Goal: Book appointment/travel/reservation

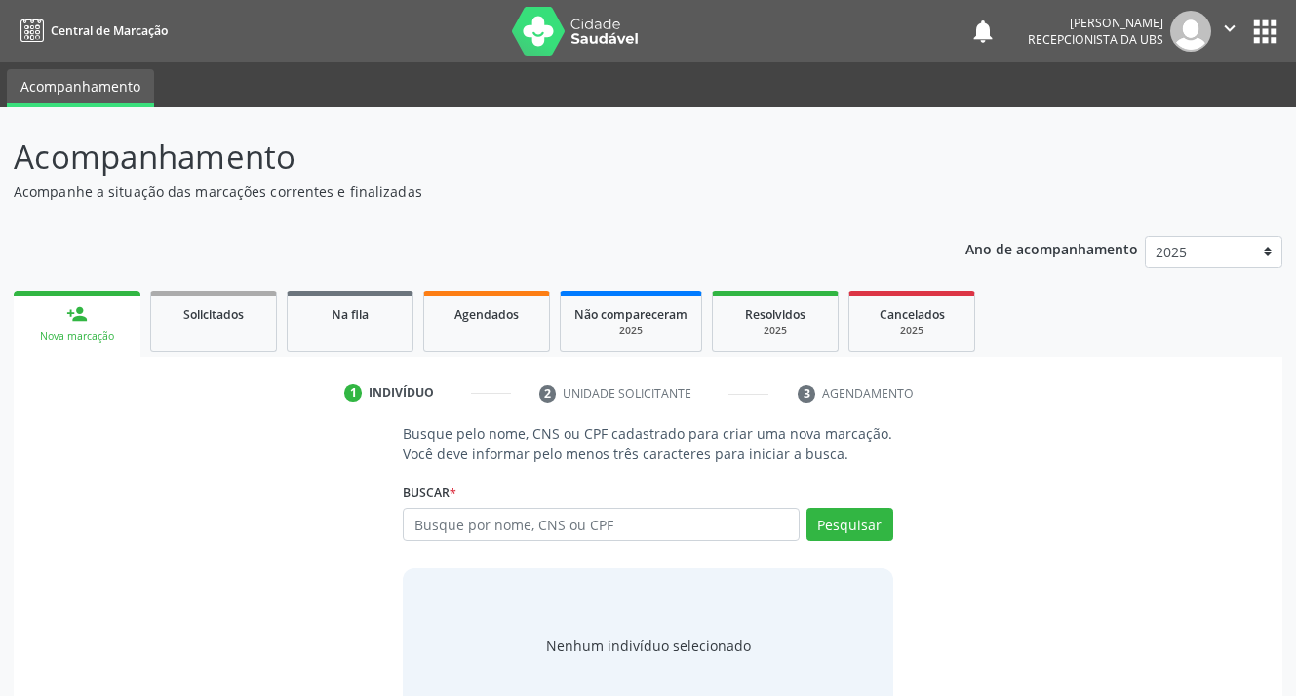
click at [537, 527] on input "text" at bounding box center [601, 524] width 396 height 33
type input "701002892357996"
click at [831, 528] on button "Pesquisar" at bounding box center [850, 524] width 87 height 33
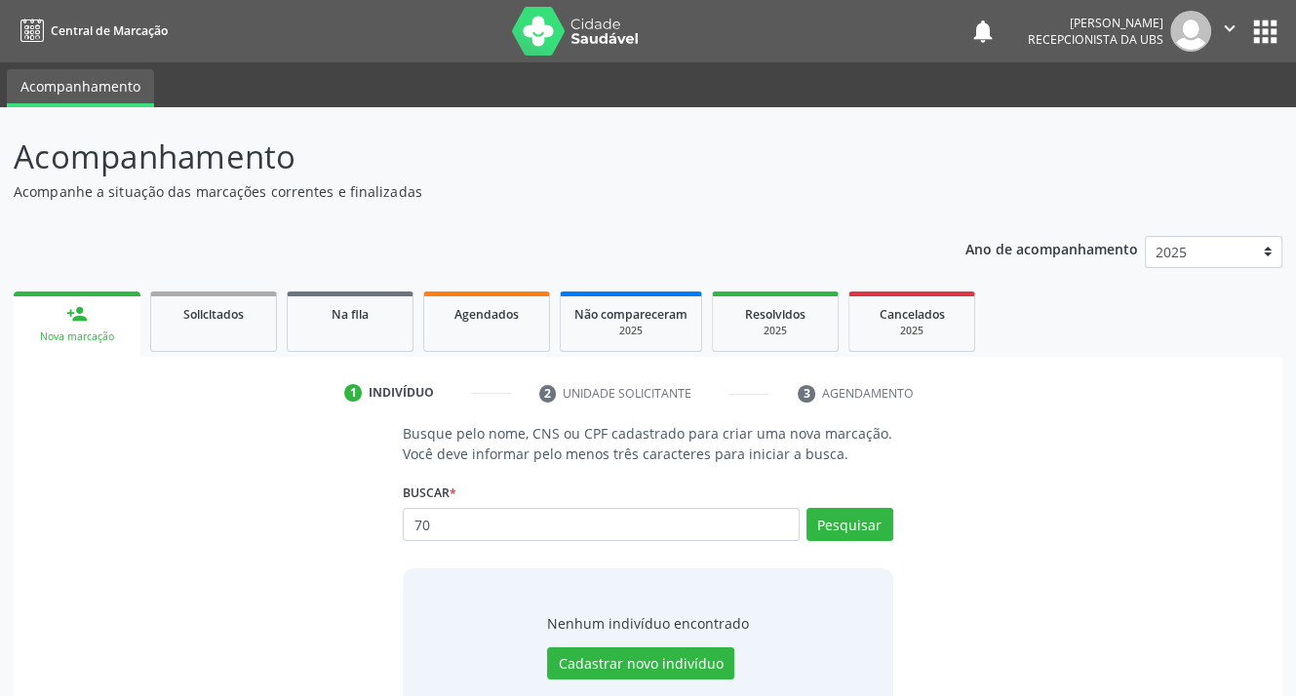
type input "7"
type input "701002892357996"
click at [830, 528] on button "Pesquisar" at bounding box center [850, 524] width 87 height 33
type input "701002892357996"
type input "7"
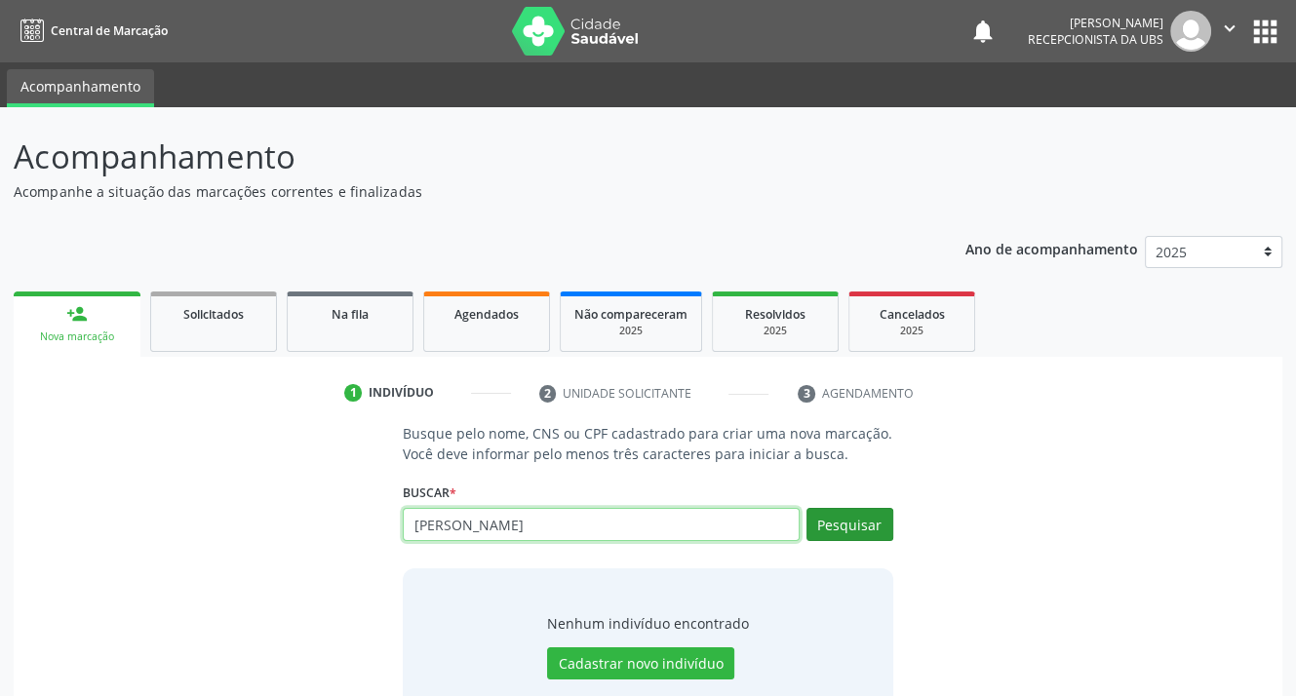
type input "[PERSON_NAME]"
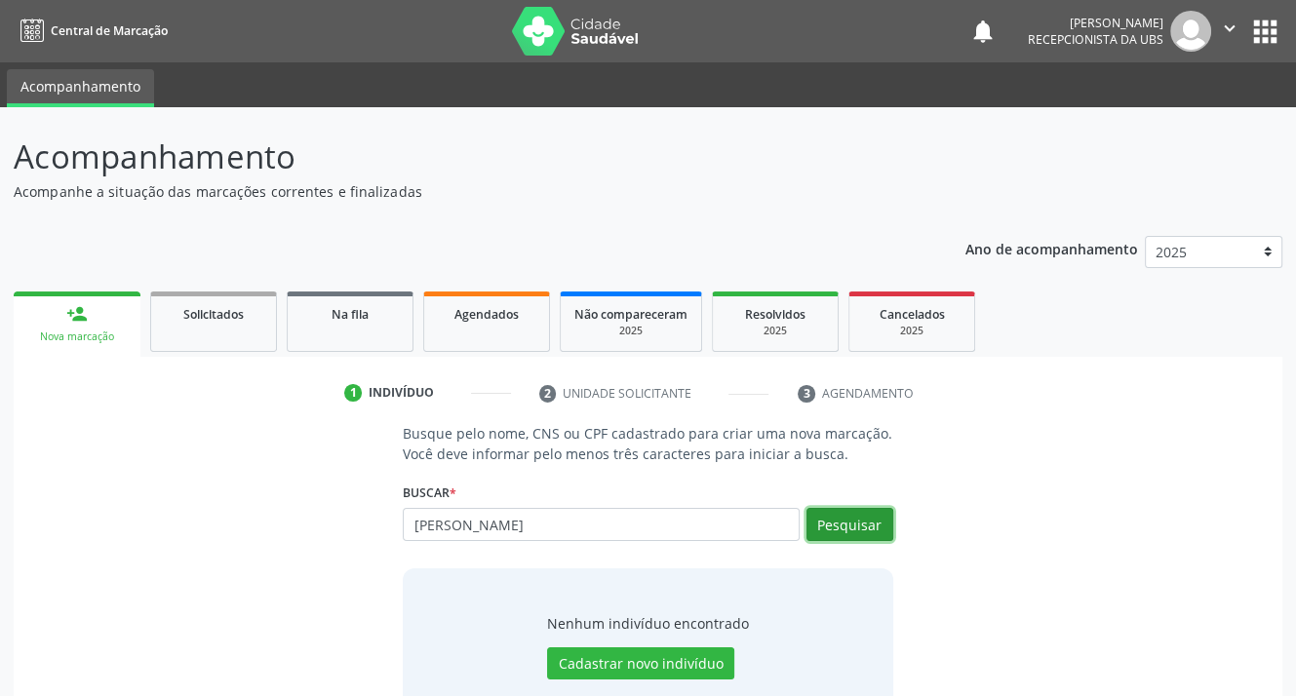
click at [849, 520] on button "Pesquisar" at bounding box center [850, 524] width 87 height 33
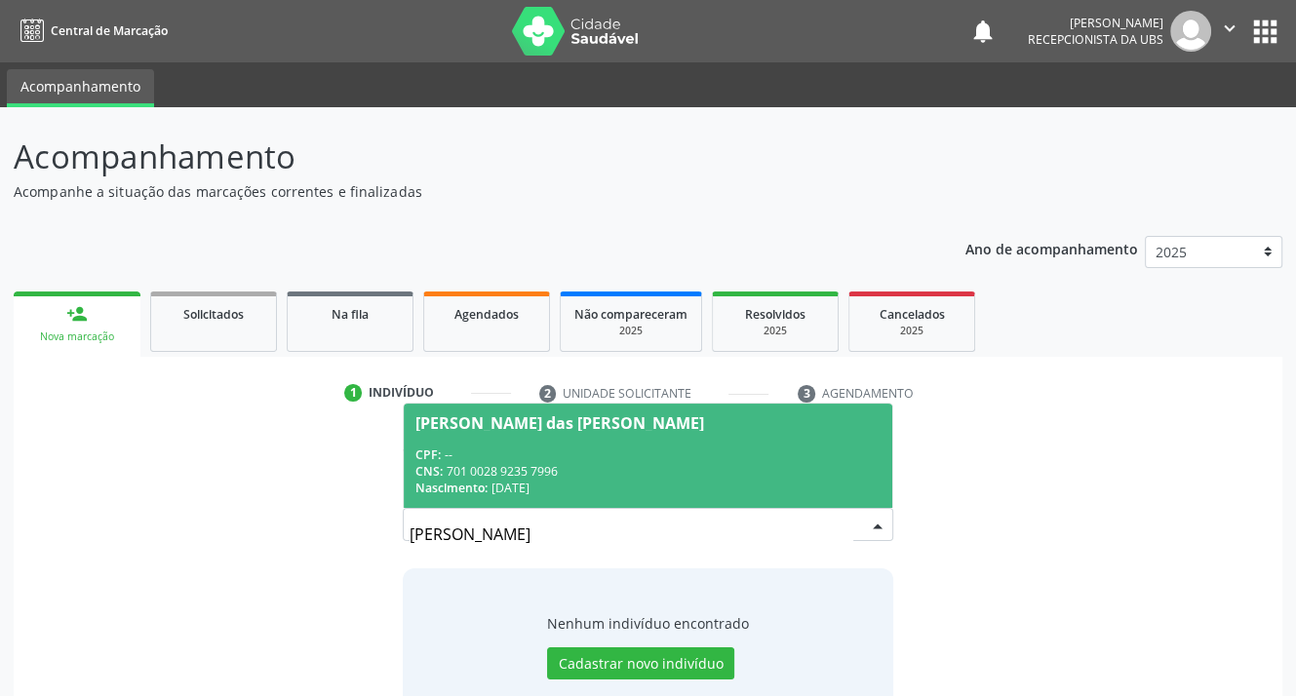
click at [491, 494] on div "Nascimento: 0[DATE]" at bounding box center [647, 488] width 464 height 17
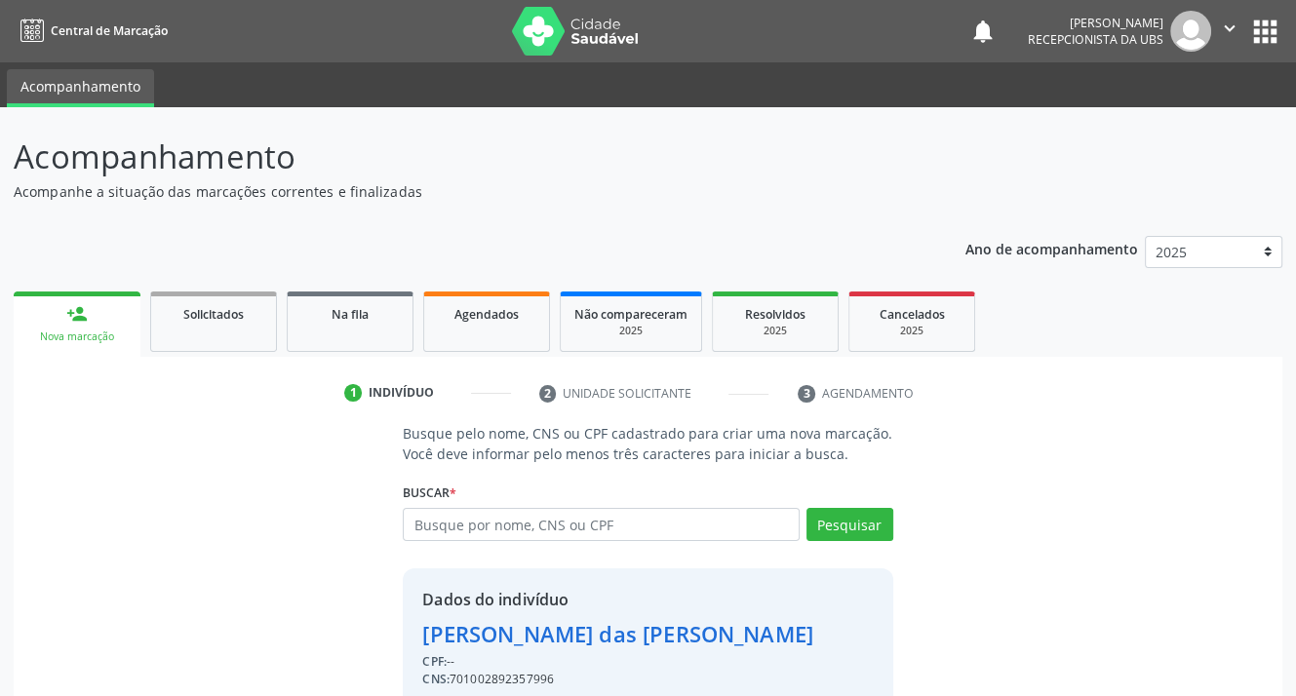
scroll to position [85, 0]
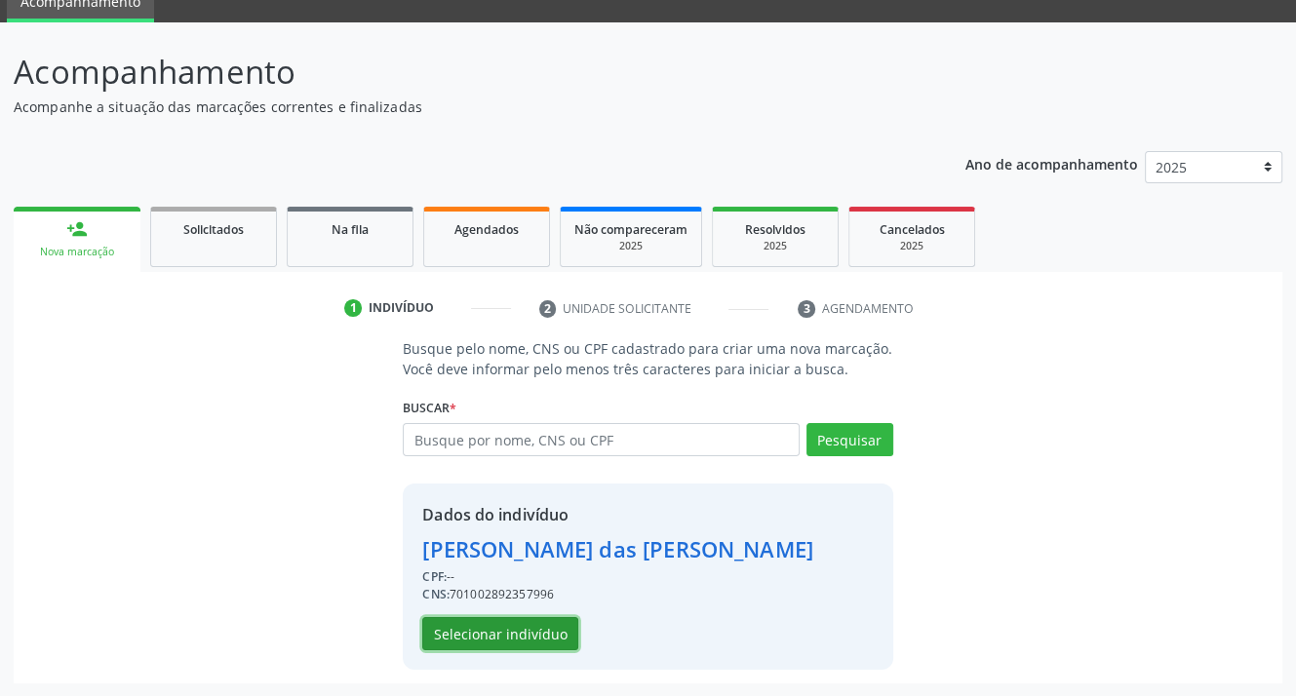
click at [463, 627] on button "Selecionar indivíduo" at bounding box center [500, 633] width 156 height 33
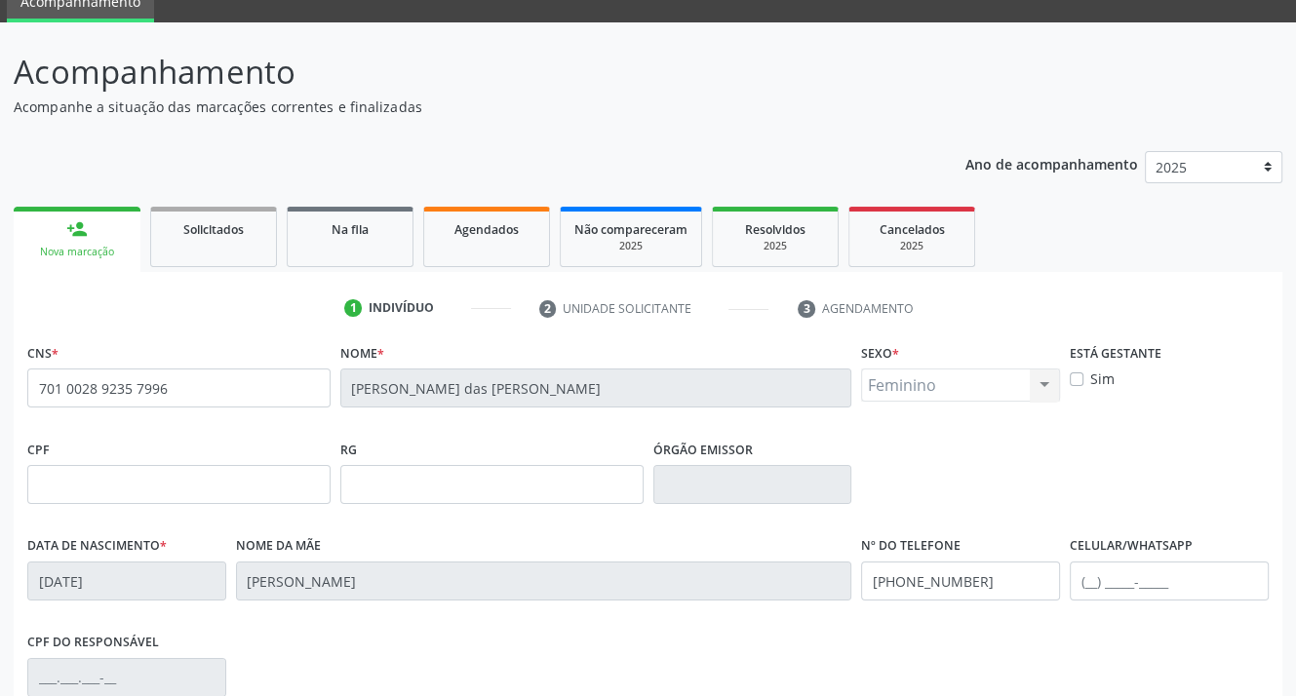
scroll to position [361, 0]
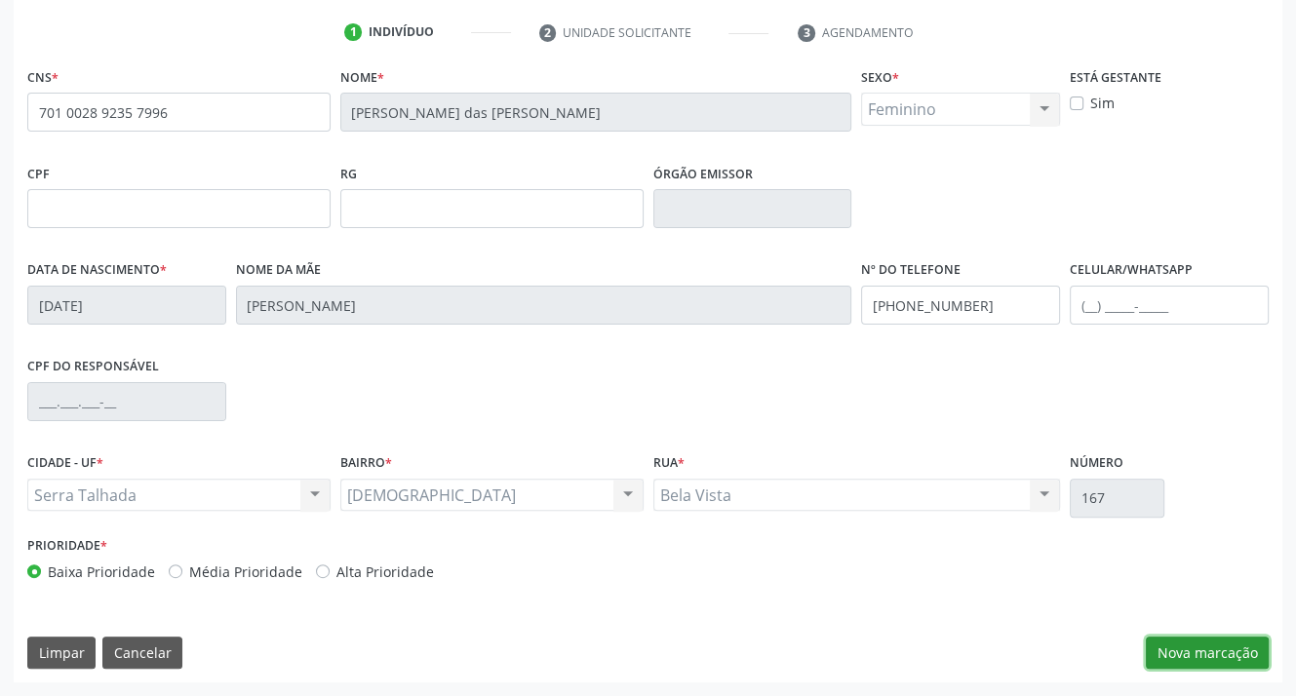
click at [1167, 653] on button "Nova marcação" at bounding box center [1207, 653] width 123 height 33
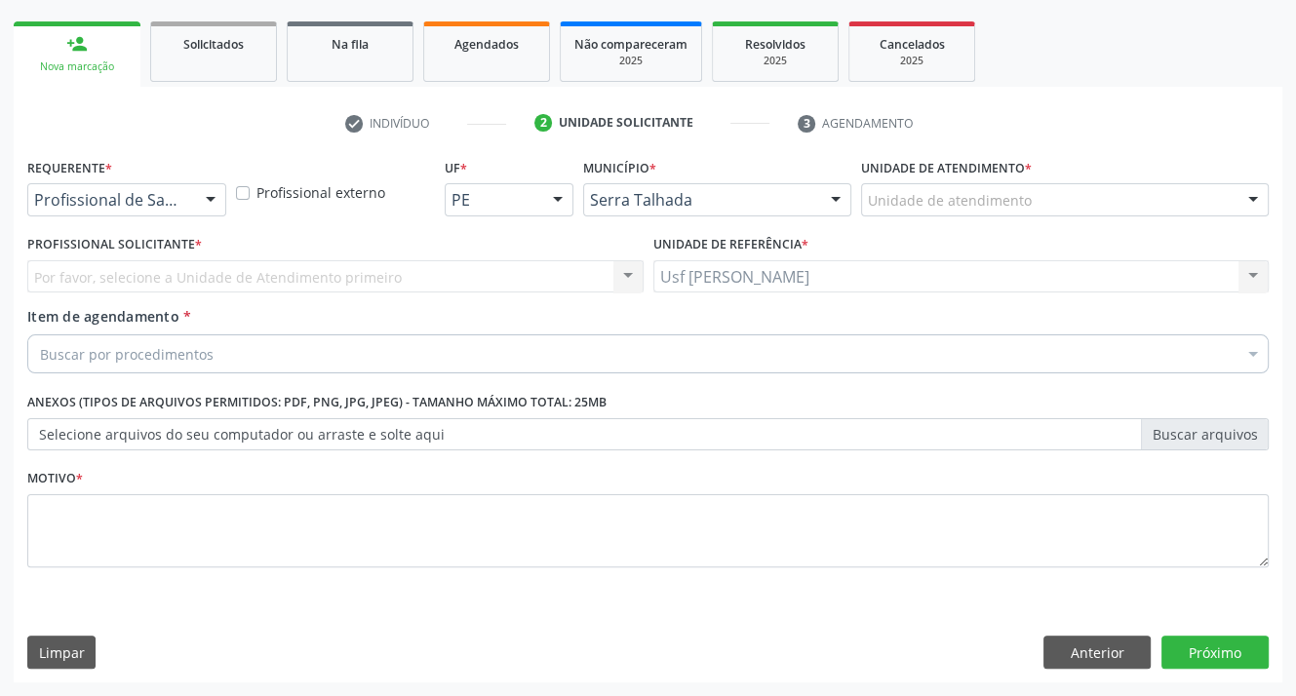
scroll to position [269, 0]
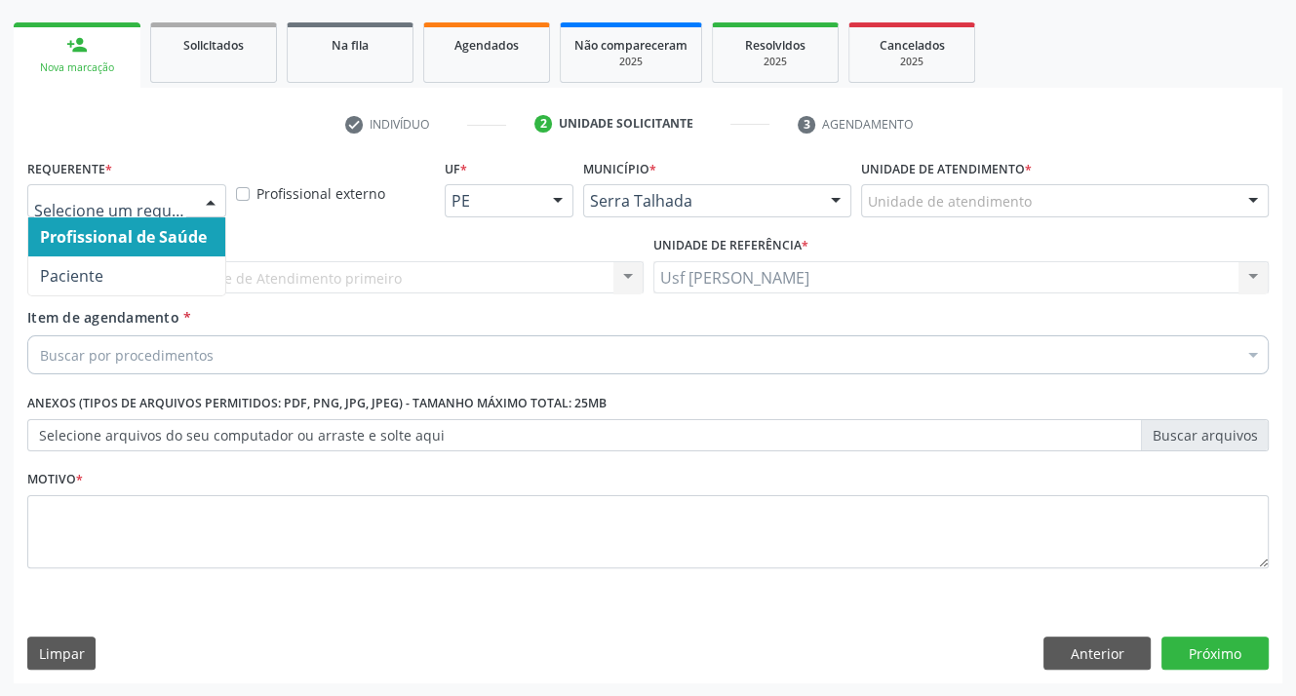
click at [213, 199] on div at bounding box center [210, 201] width 29 height 33
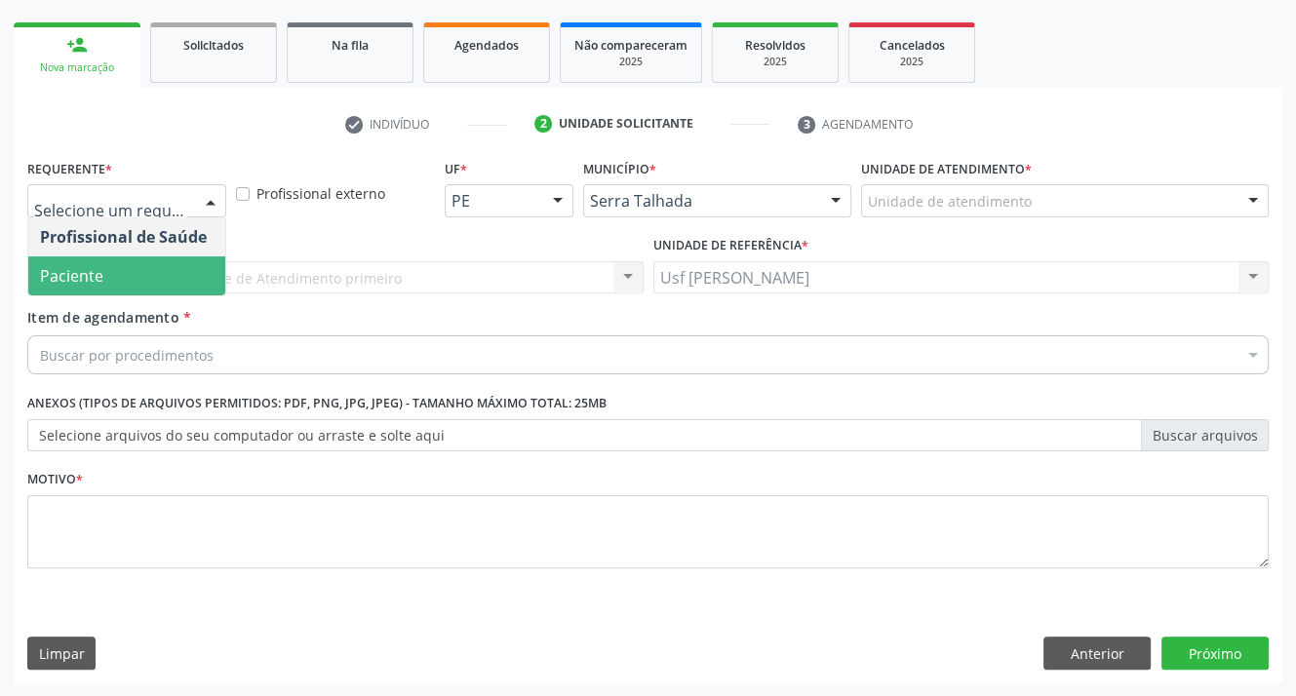
click at [93, 266] on span "Paciente" at bounding box center [71, 275] width 63 height 21
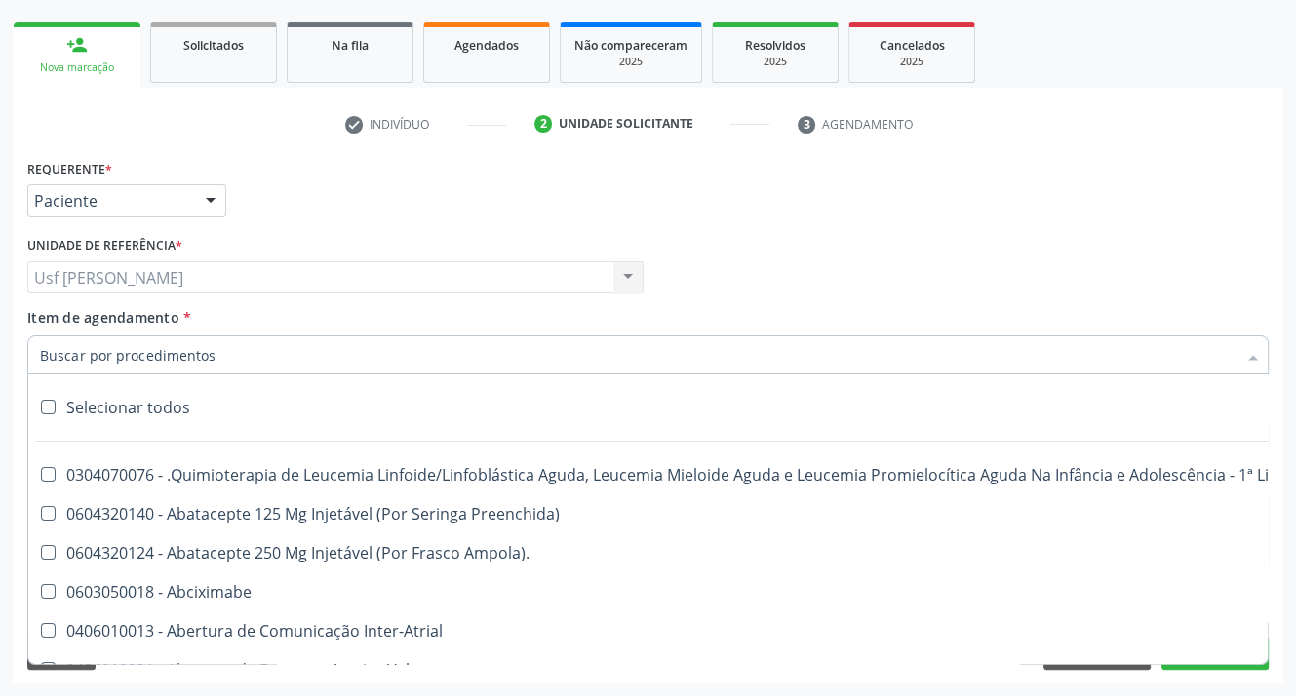
scroll to position [293, 0]
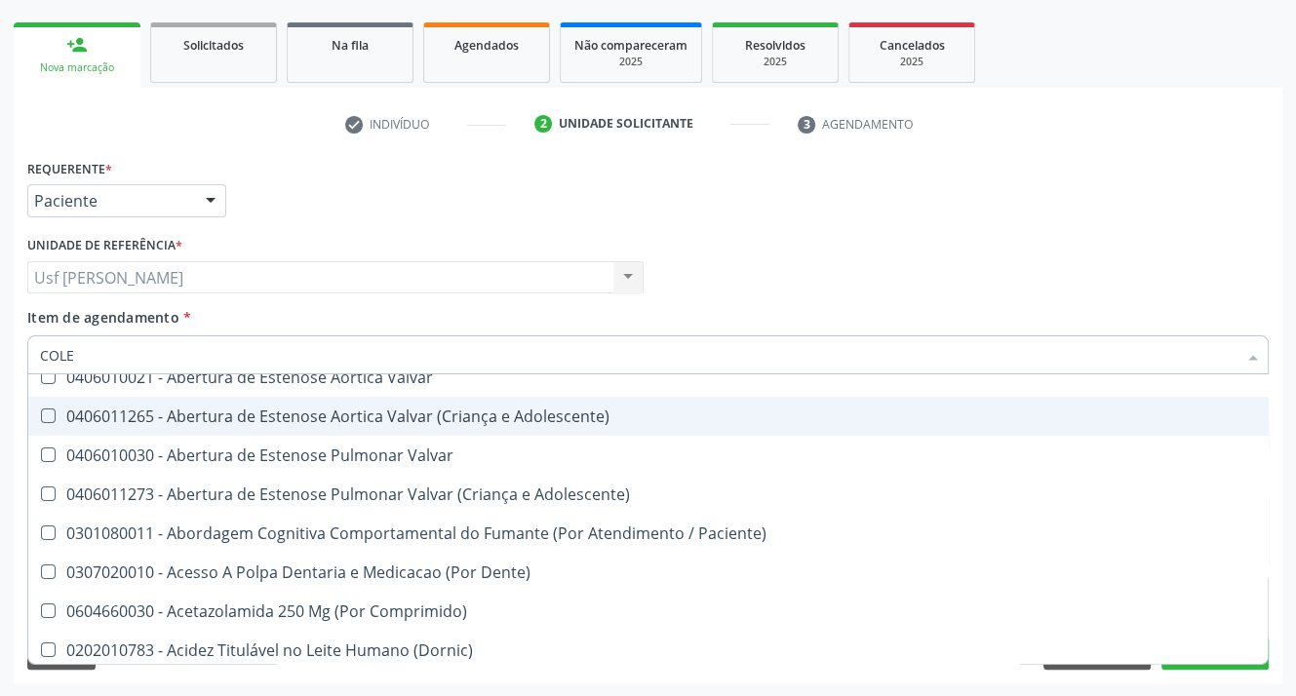
type input "COLES"
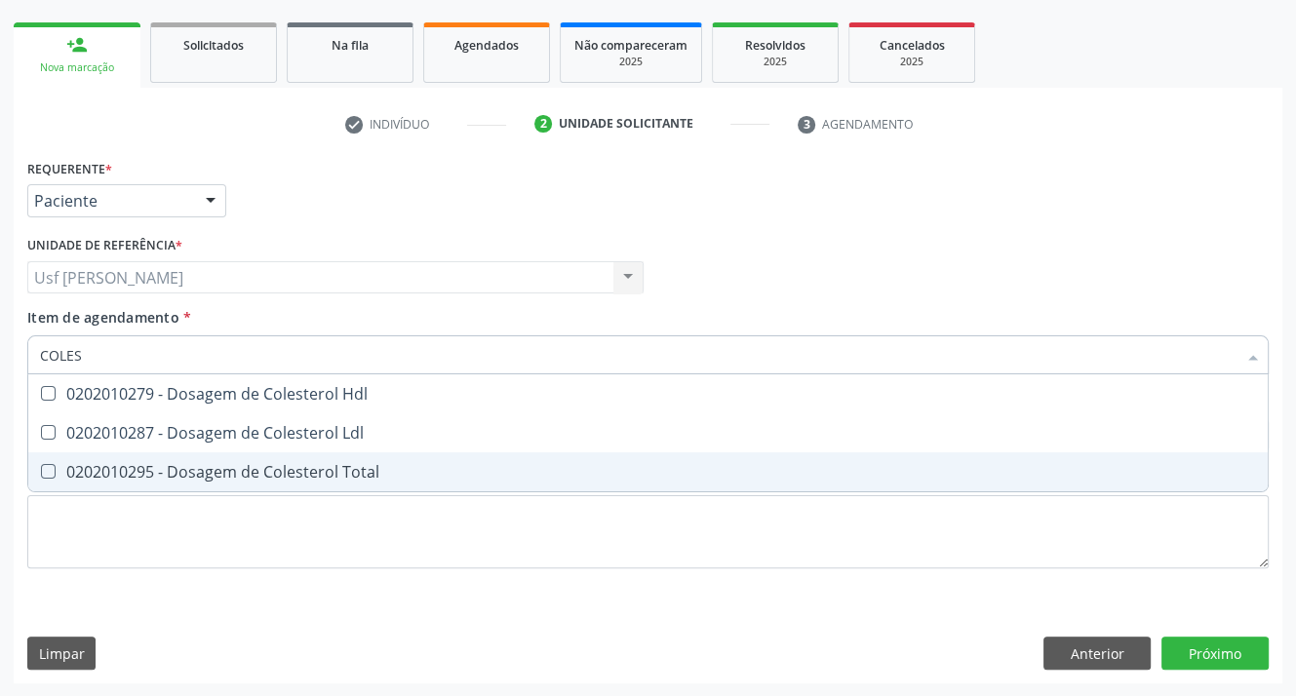
scroll to position [0, 0]
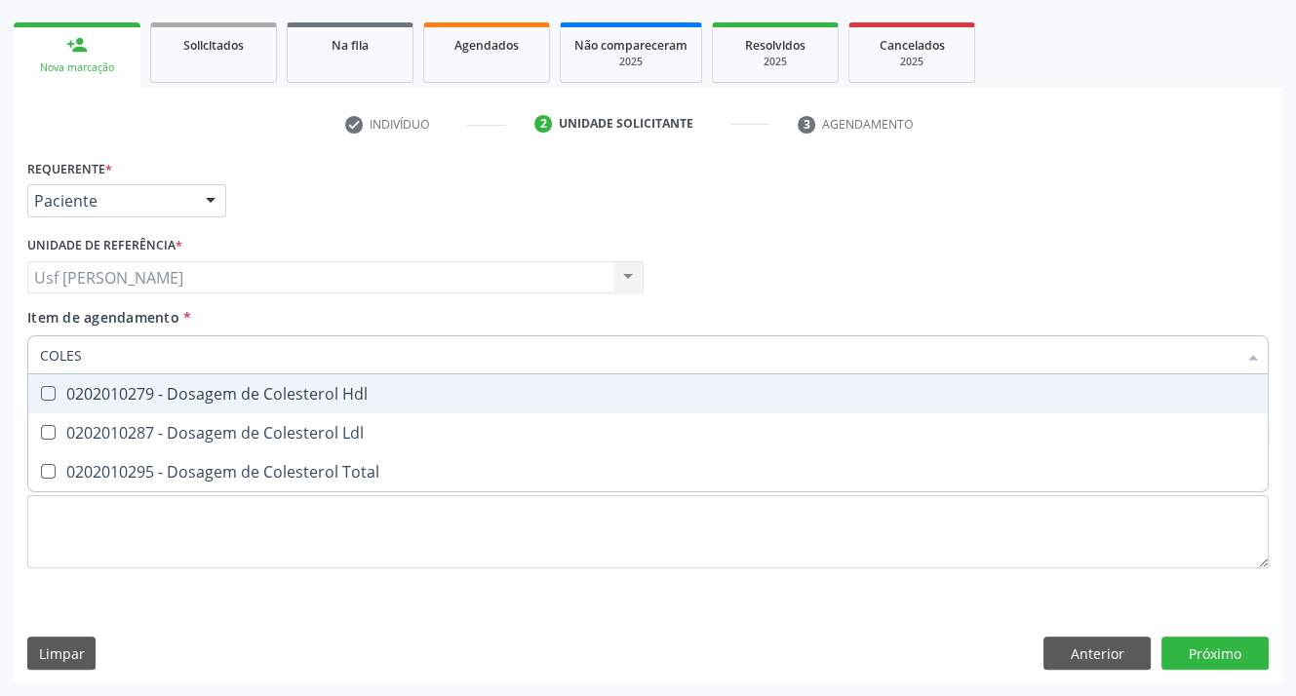
click at [46, 392] on Hdl at bounding box center [48, 393] width 15 height 15
click at [41, 392] on Hdl "checkbox" at bounding box center [34, 393] width 13 height 13
checkbox Hdl "true"
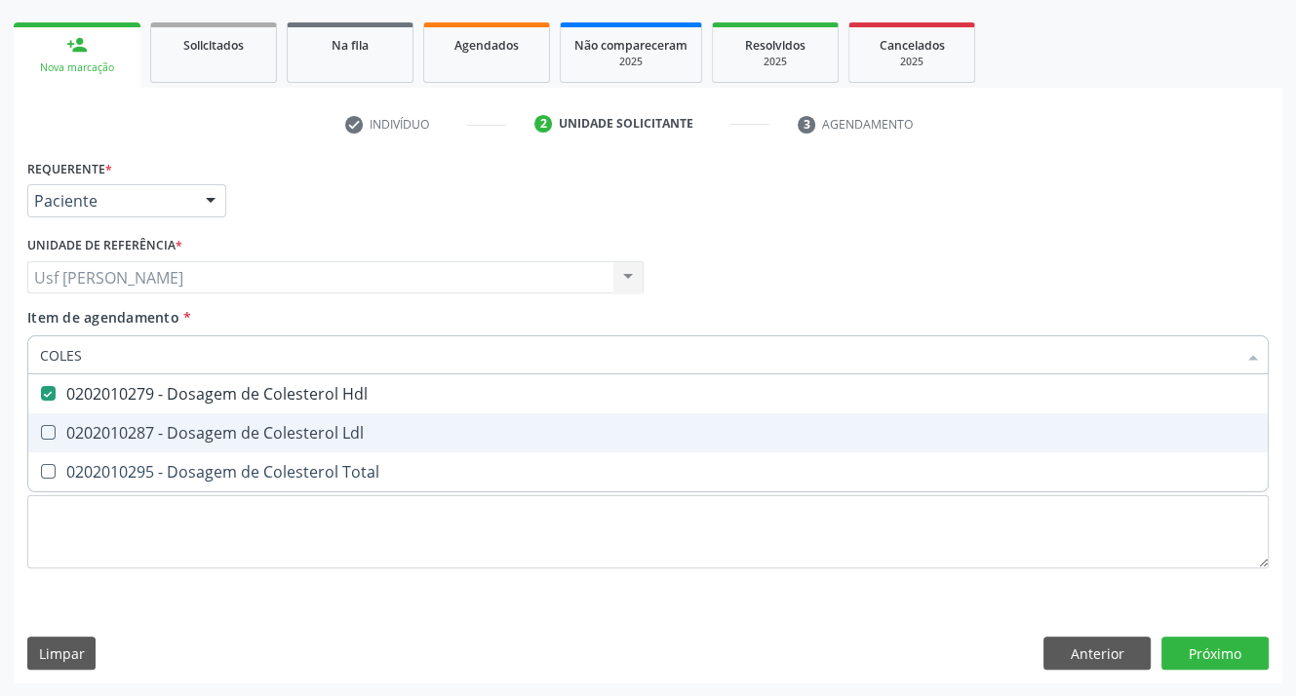
click at [43, 427] on Ldl at bounding box center [48, 432] width 15 height 15
click at [41, 427] on Ldl "checkbox" at bounding box center [34, 432] width 13 height 13
checkbox Ldl "true"
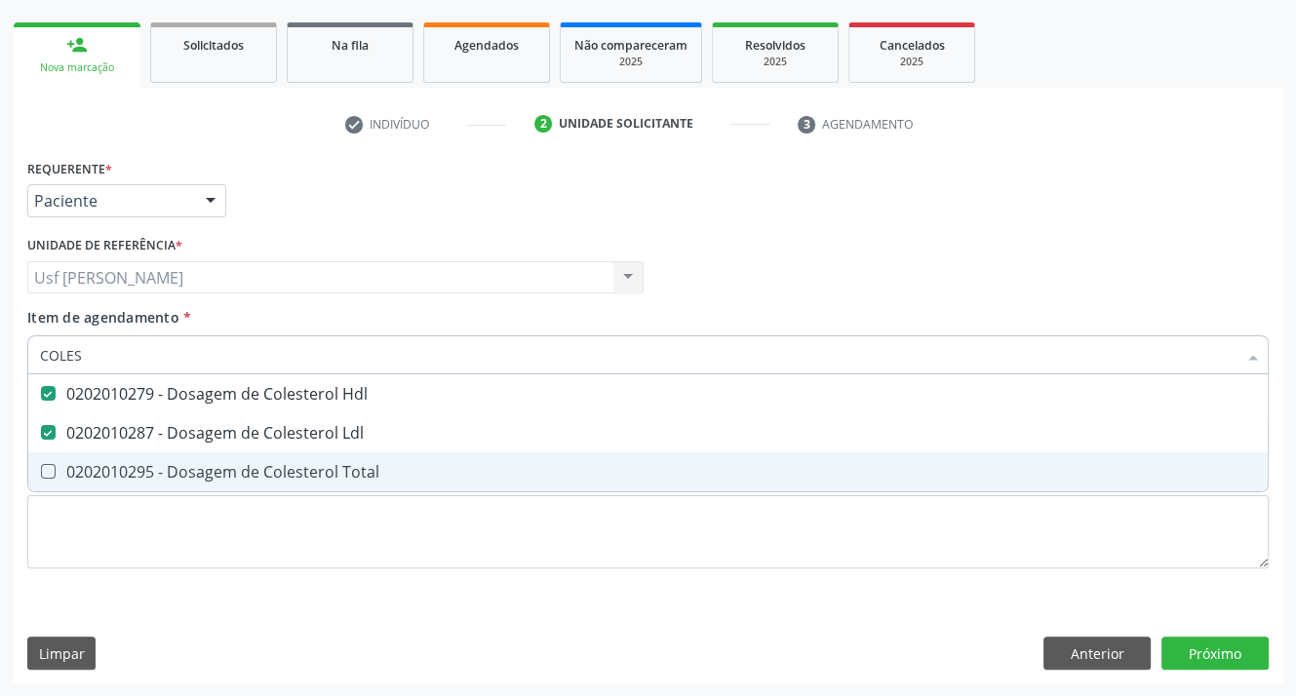
click at [46, 465] on Total at bounding box center [48, 471] width 15 height 15
click at [41, 465] on Total "checkbox" at bounding box center [34, 471] width 13 height 13
checkbox Total "true"
type input "COLE"
checkbox Hdl "false"
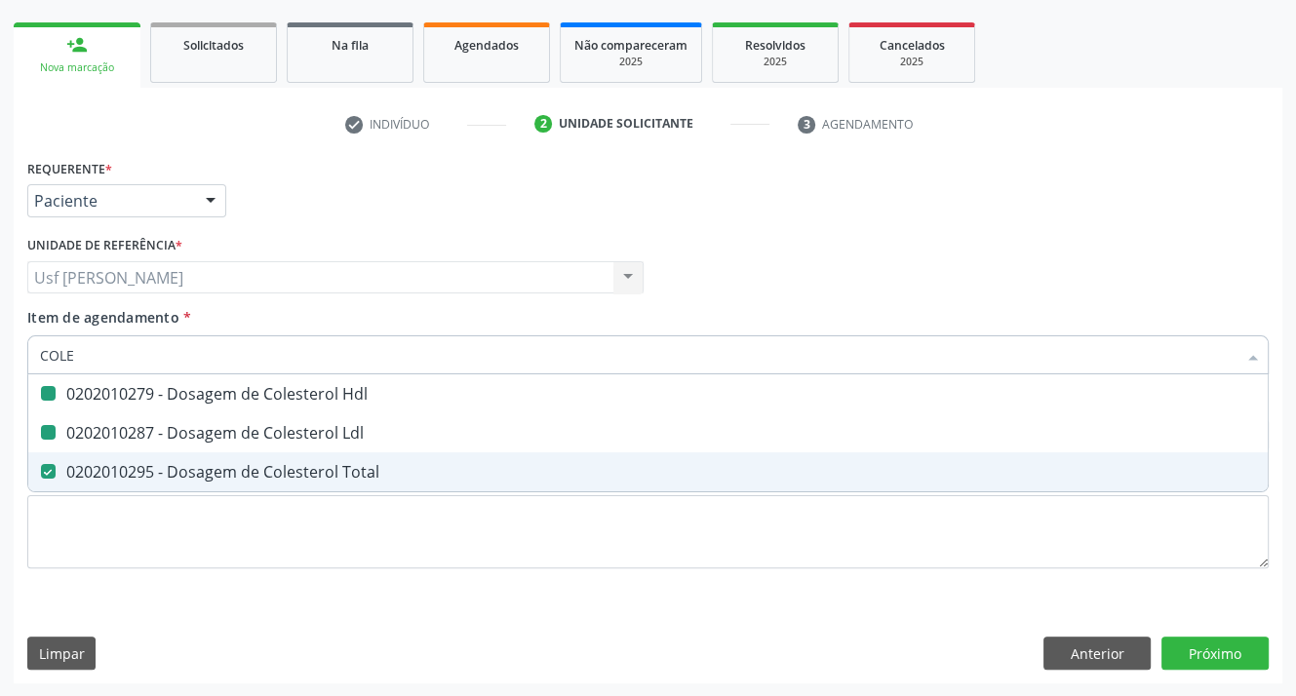
checkbox Ldl "false"
checkbox Total "false"
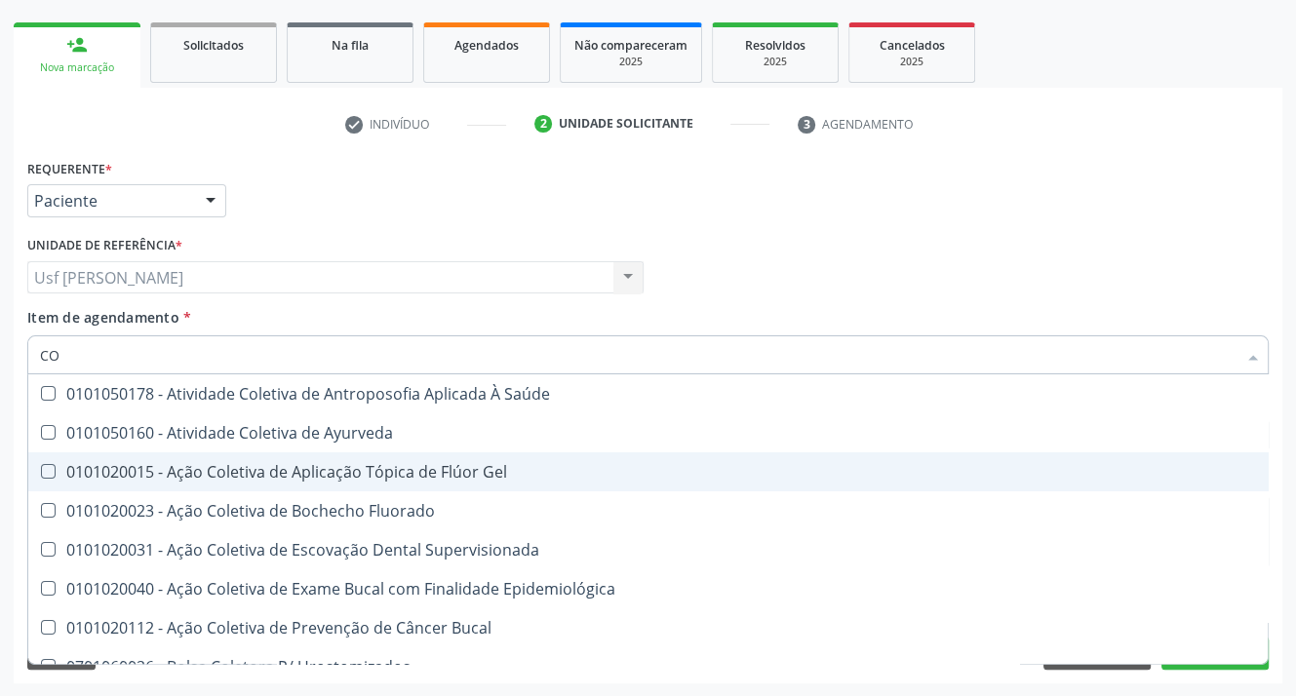
type input "C"
checkbox Hdl "false"
checkbox Ldl "false"
checkbox Total "false"
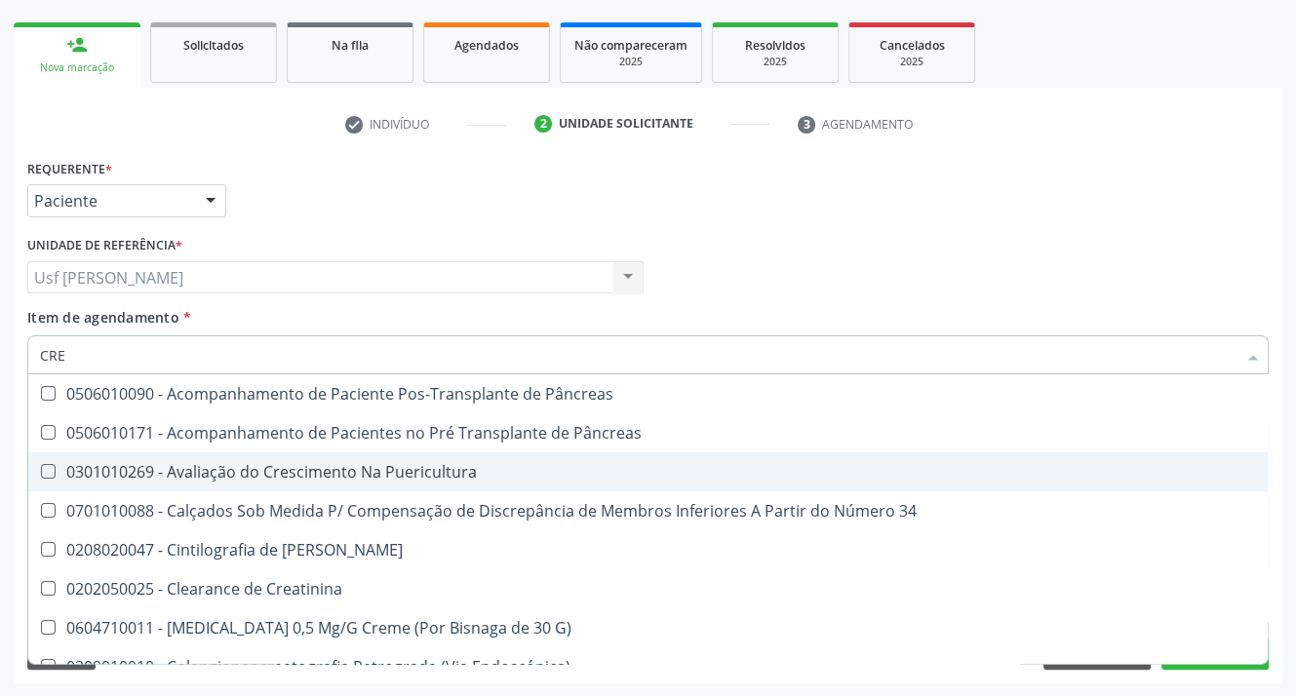
type input "CREA"
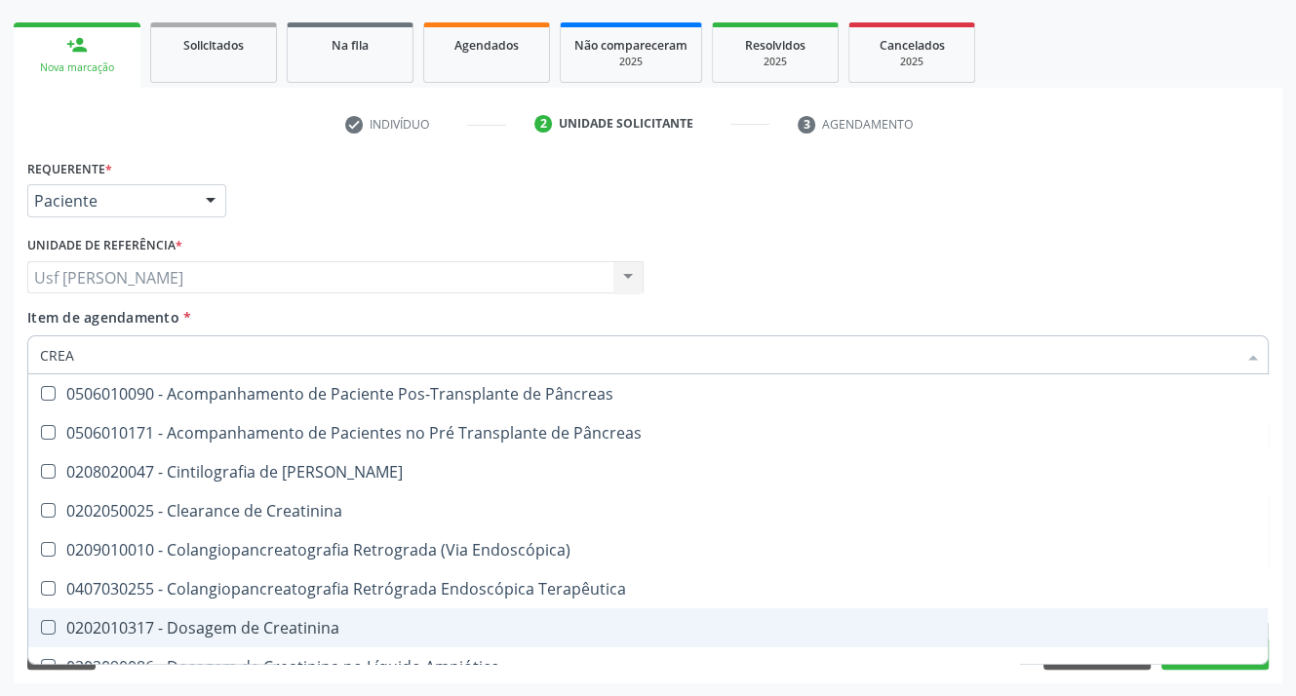
click at [48, 628] on Creatinina at bounding box center [48, 627] width 15 height 15
click at [41, 628] on Creatinina "checkbox" at bounding box center [34, 627] width 13 height 13
checkbox Creatinina "true"
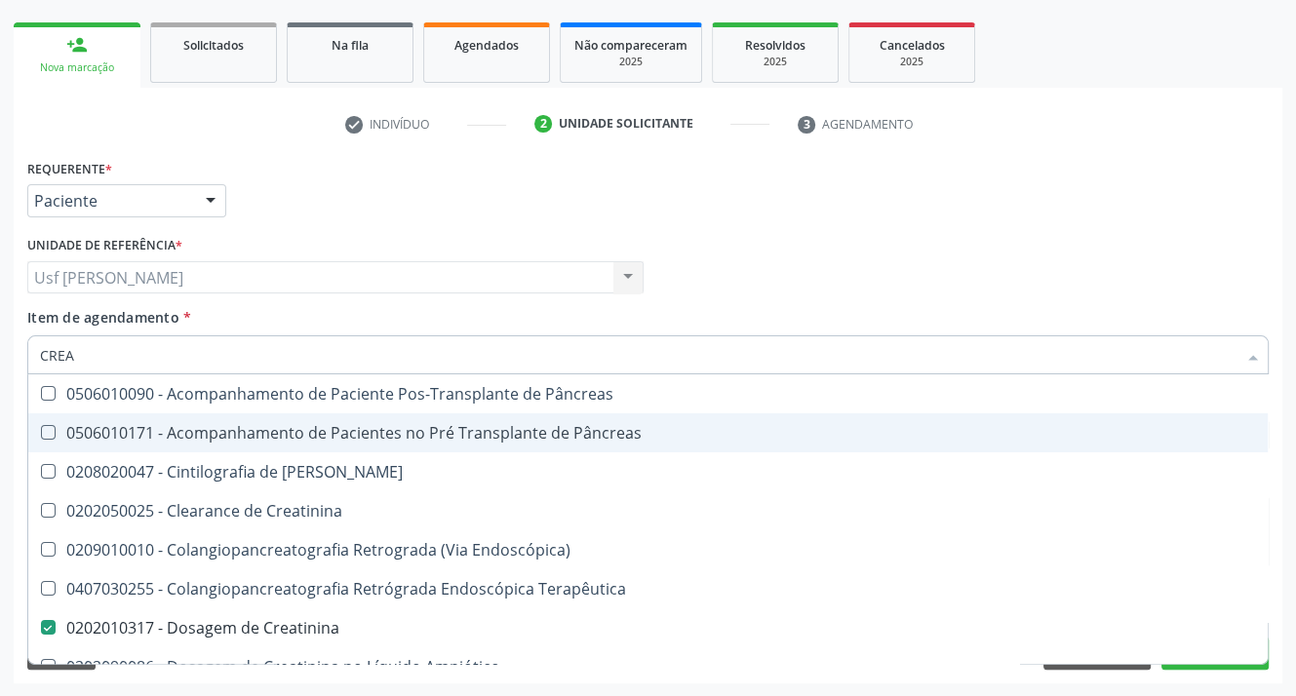
type input "CRE"
checkbox Creatinina "false"
checkbox Oncologia "true"
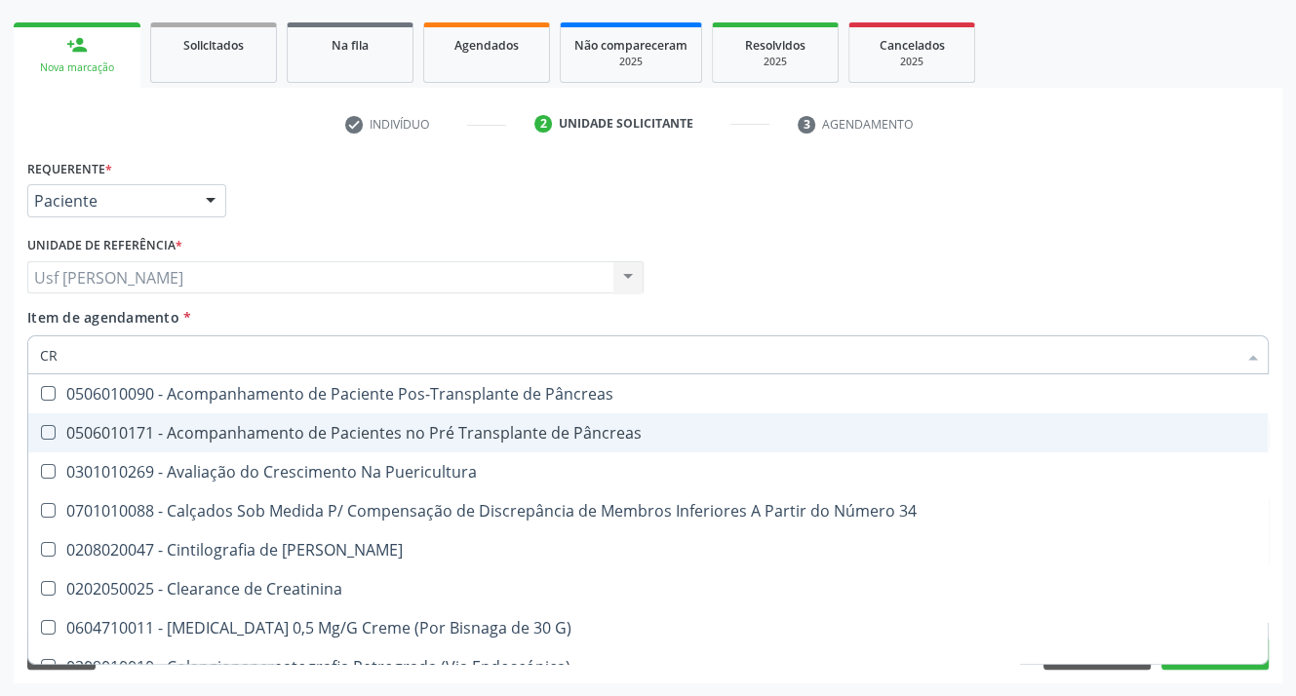
type input "C"
checkbox Creatinina "false"
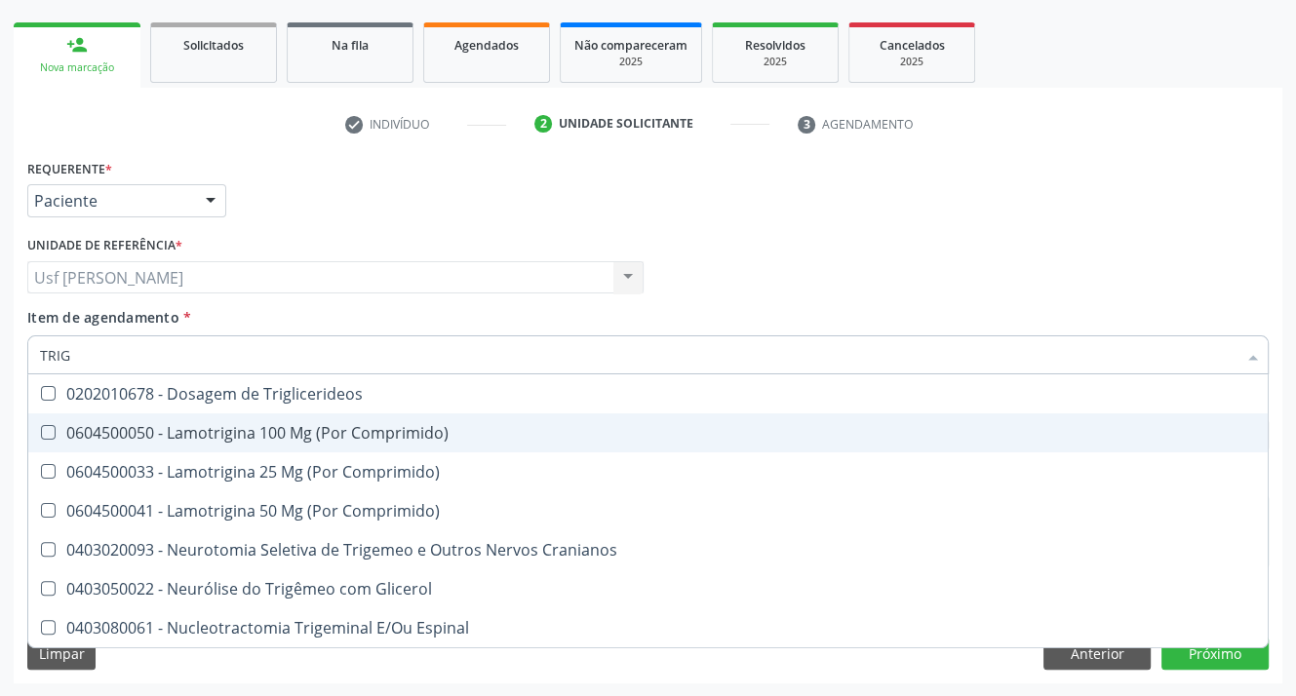
type input "TRIGL"
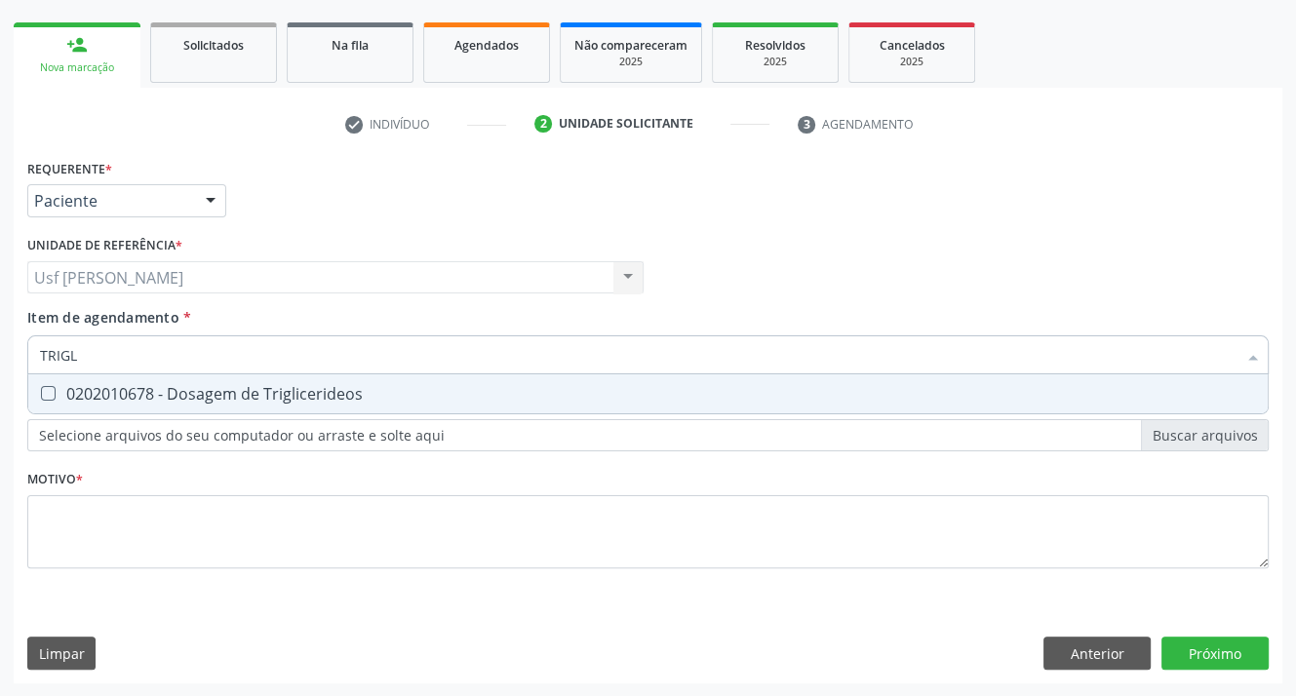
click at [49, 393] on Triglicerideos at bounding box center [48, 393] width 15 height 15
click at [41, 393] on Triglicerideos "checkbox" at bounding box center [34, 393] width 13 height 13
checkbox Triglicerideos "true"
type input "T"
checkbox Triglicerideos "false"
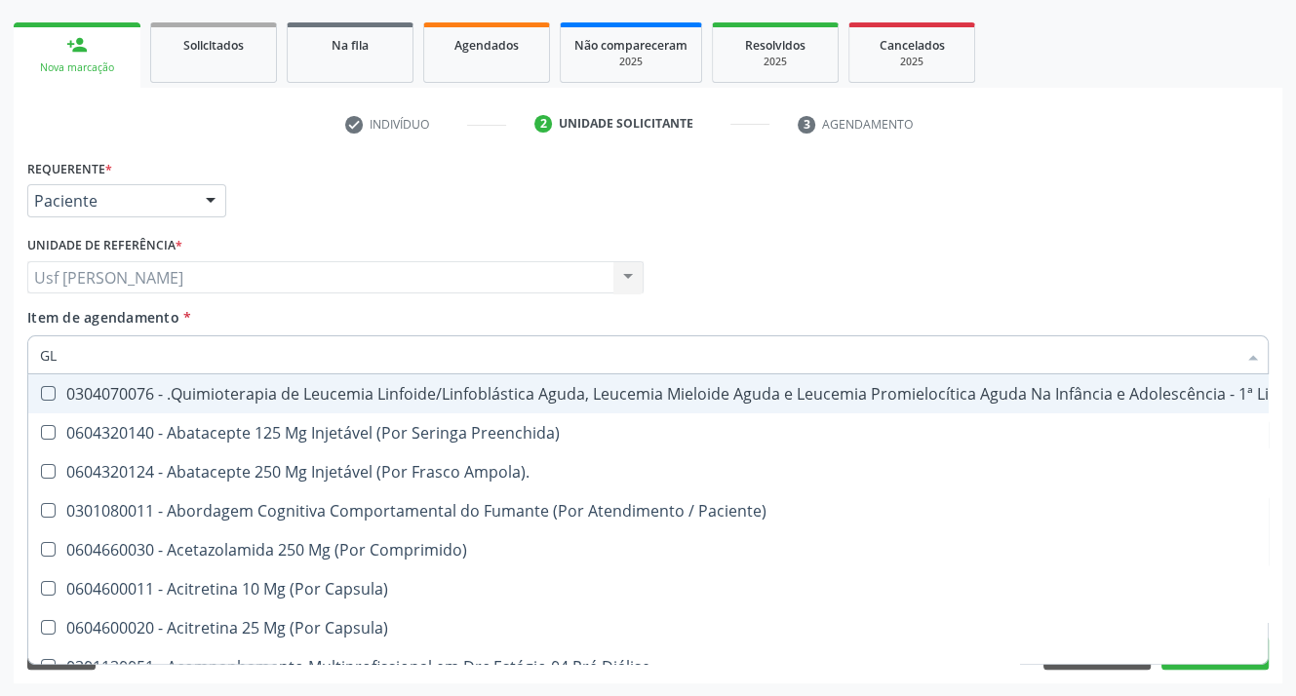
type input "GLI"
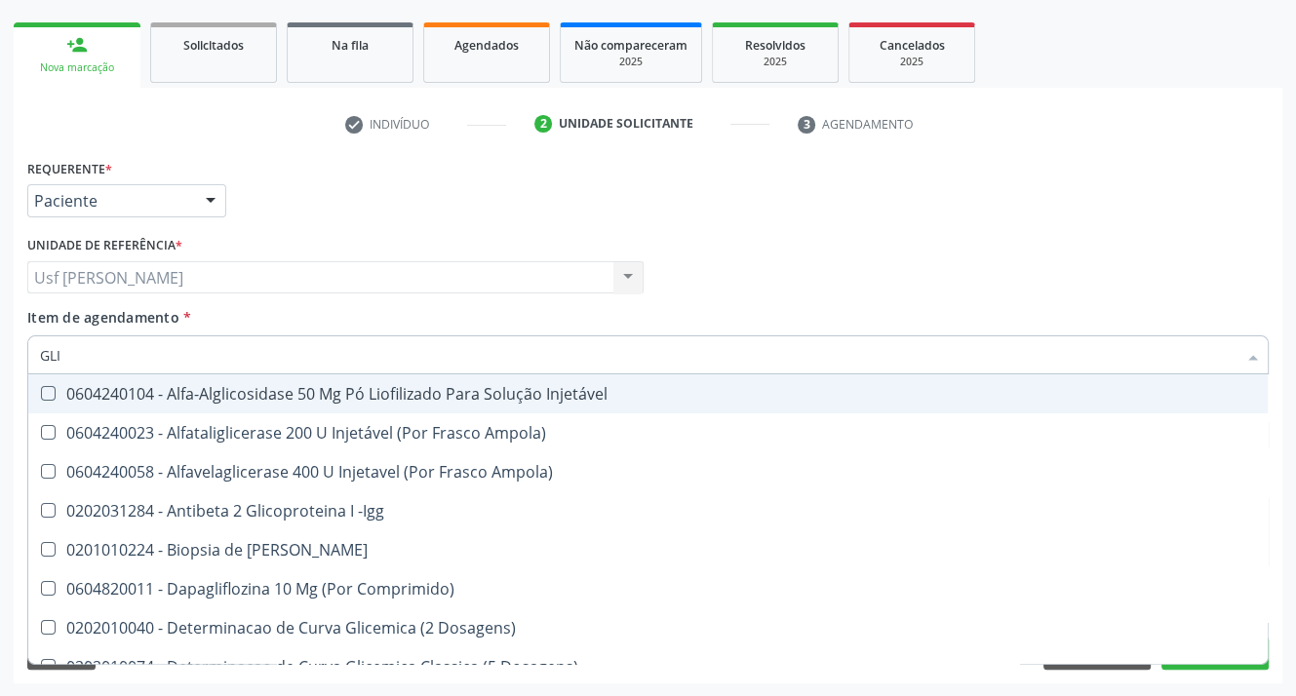
checkbox Triglicerideos "true"
type input "GLIC"
checkbox Derrames "true"
checkbox Triglicerideos "false"
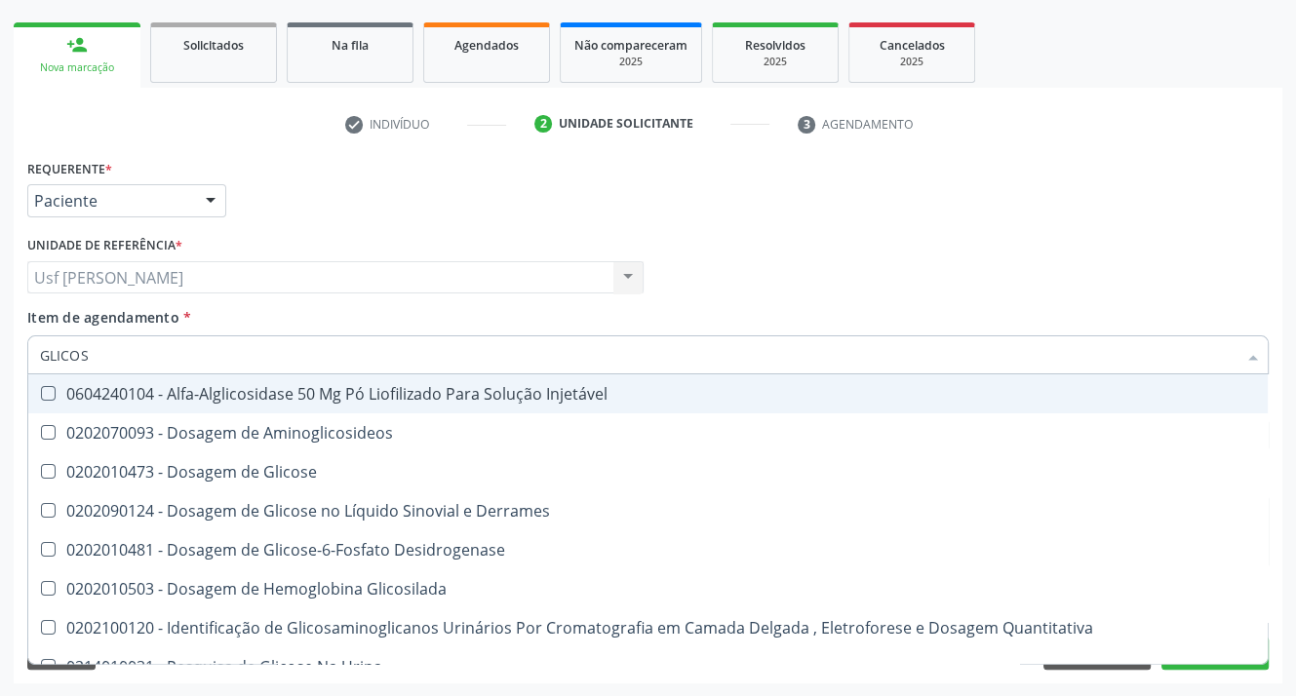
type input "GLICOSE"
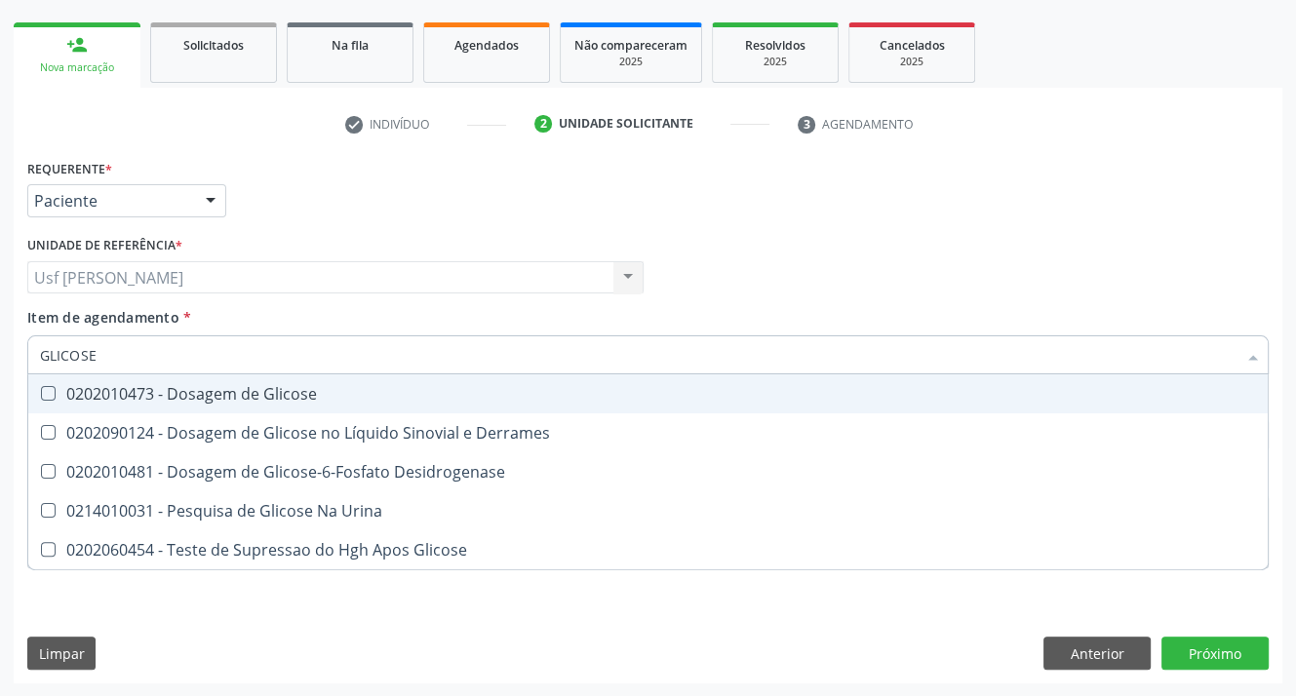
click at [47, 390] on Glicose at bounding box center [48, 393] width 15 height 15
click at [41, 390] on Glicose "checkbox" at bounding box center [34, 393] width 13 height 13
checkbox Glicose "true"
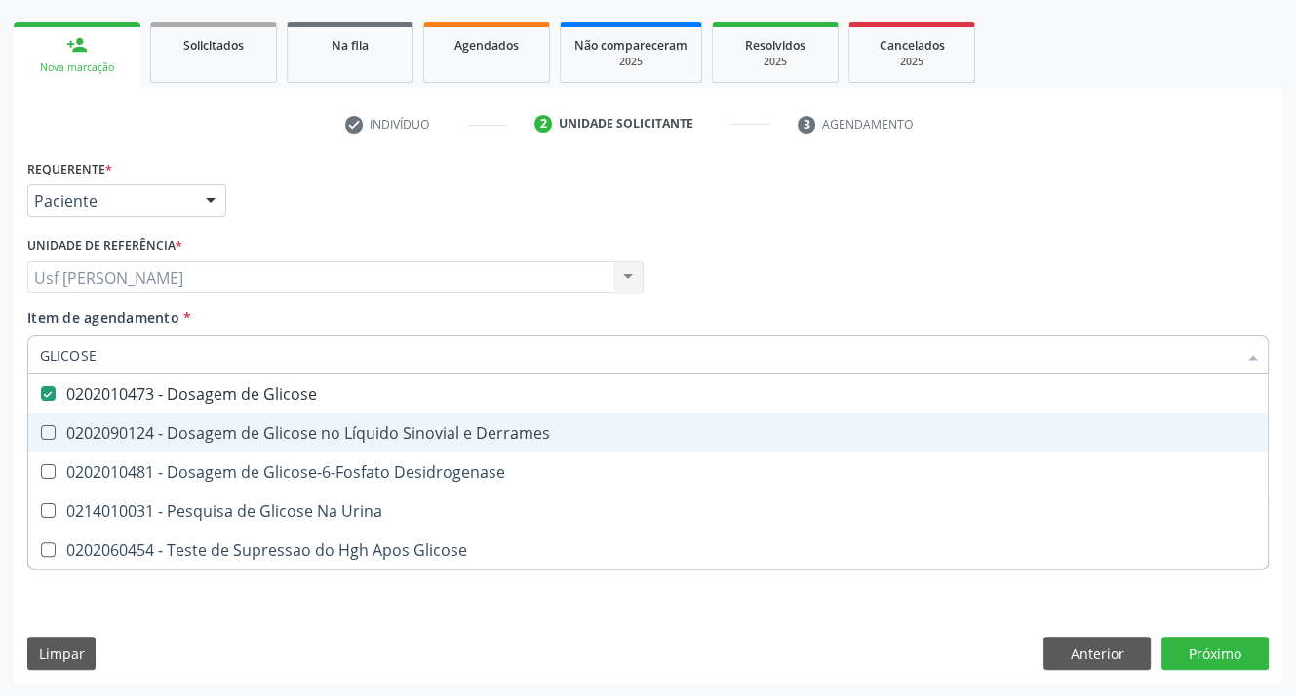
type input "GLICOS"
checkbox Glicose "false"
checkbox Desidrogenase "true"
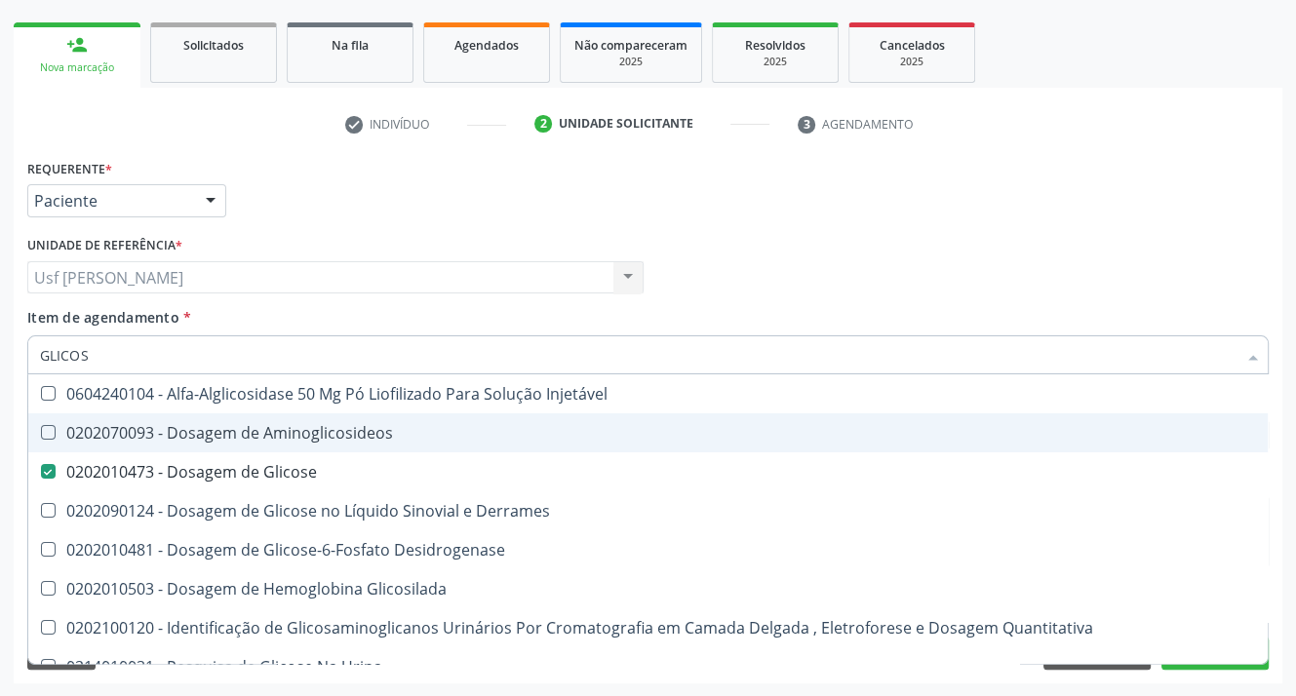
type input "GLICO"
checkbox Glicose "false"
checkbox Glicosilada "true"
type input "GLIC"
checkbox Glicosilada "false"
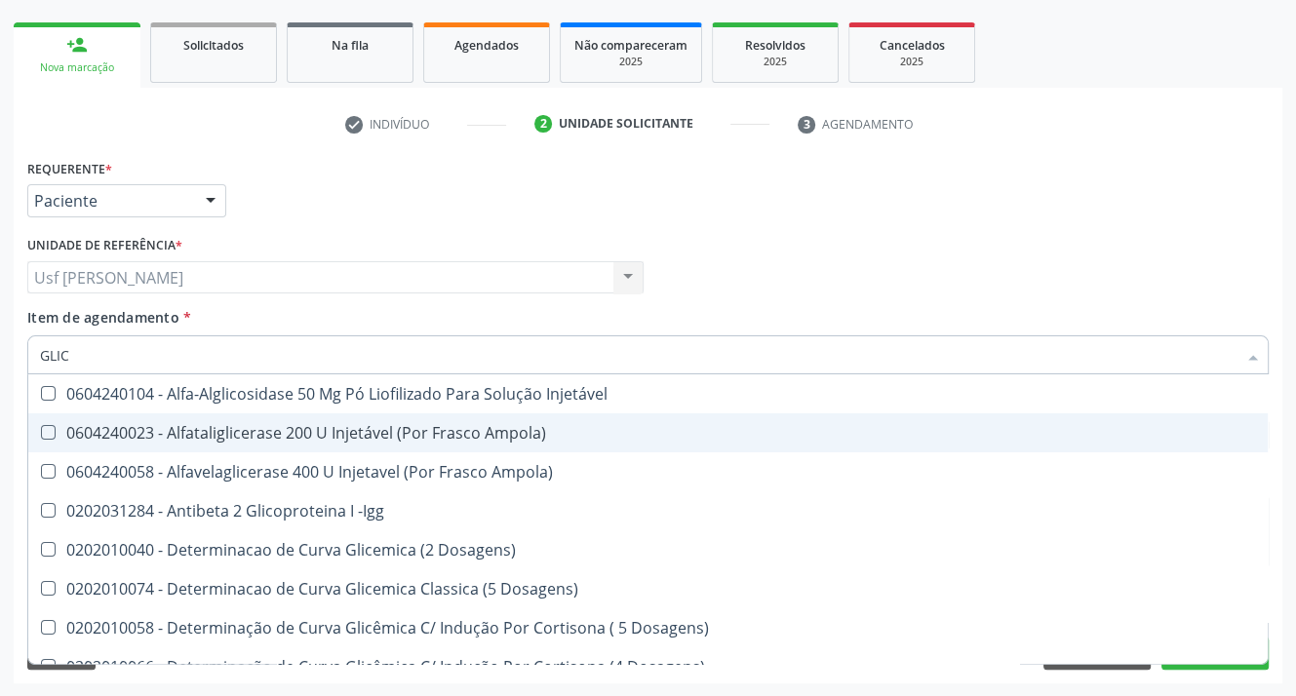
type input "GLI"
checkbox Glicose "false"
checkbox Glicosilada "true"
checkbox Triglicerideos "false"
checkbox Delgada\) "true"
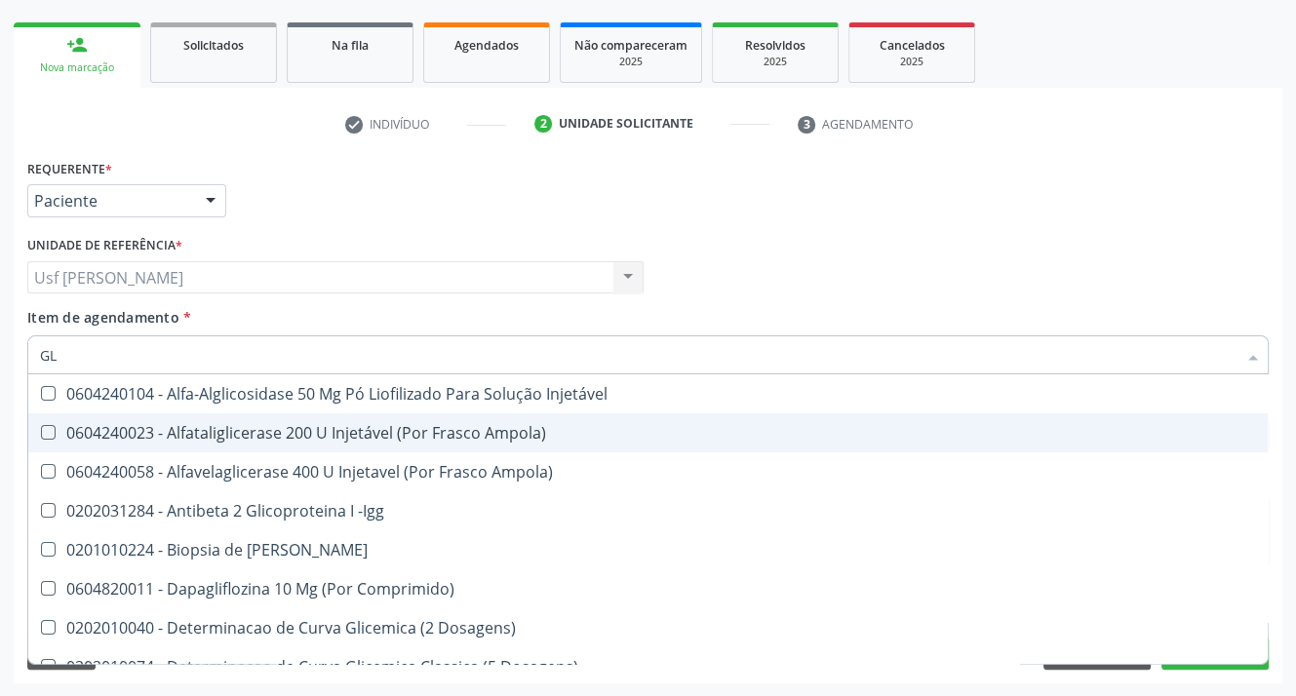
type input "G"
checkbox Glicose "false"
checkbox Triglicerideos "false"
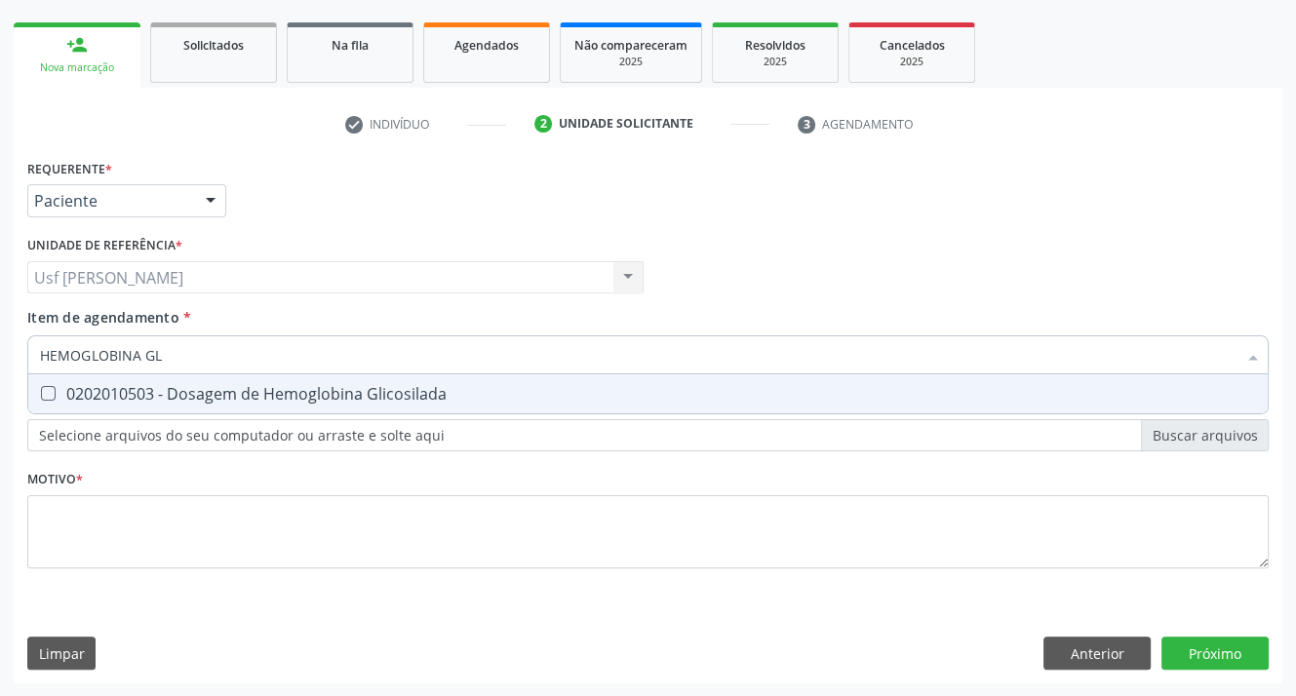
type input "HEMOGLOBINA GLI"
click at [43, 394] on Glicosilada at bounding box center [48, 393] width 15 height 15
click at [41, 394] on Glicosilada "checkbox" at bounding box center [34, 393] width 13 height 13
checkbox Glicosilada "true"
type input "HEMOGLOBINA"
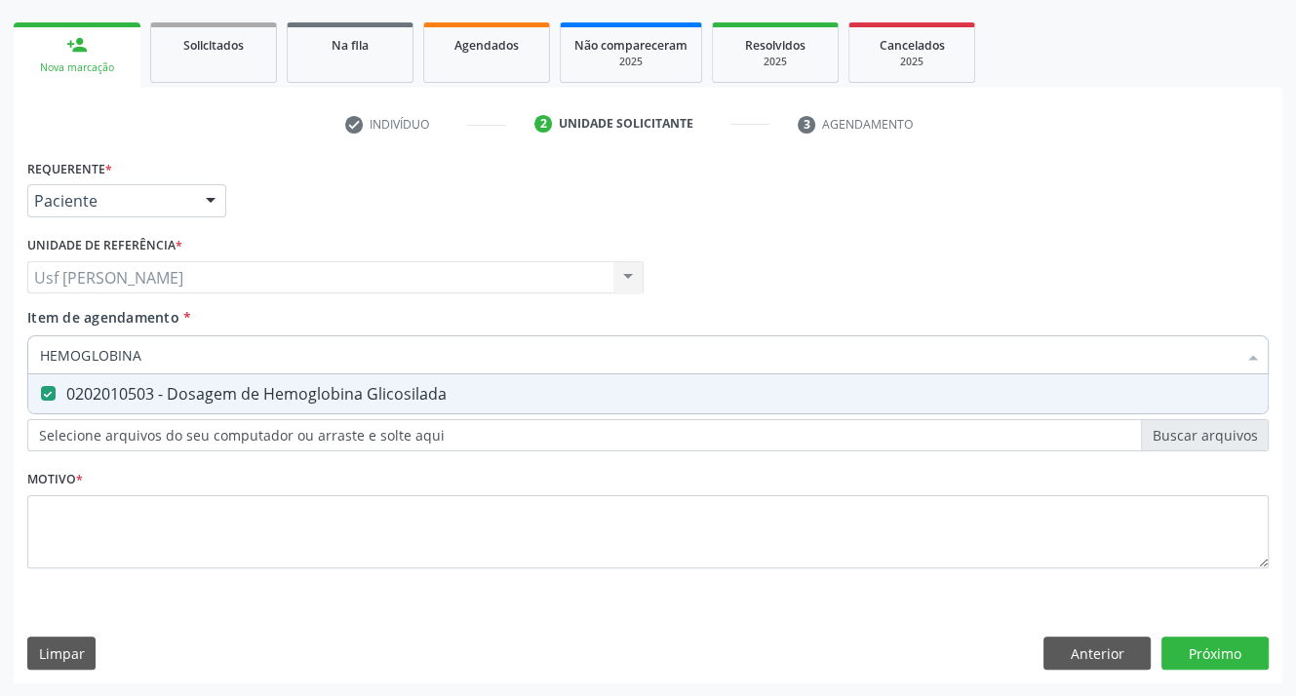
checkbox Glicosilada "false"
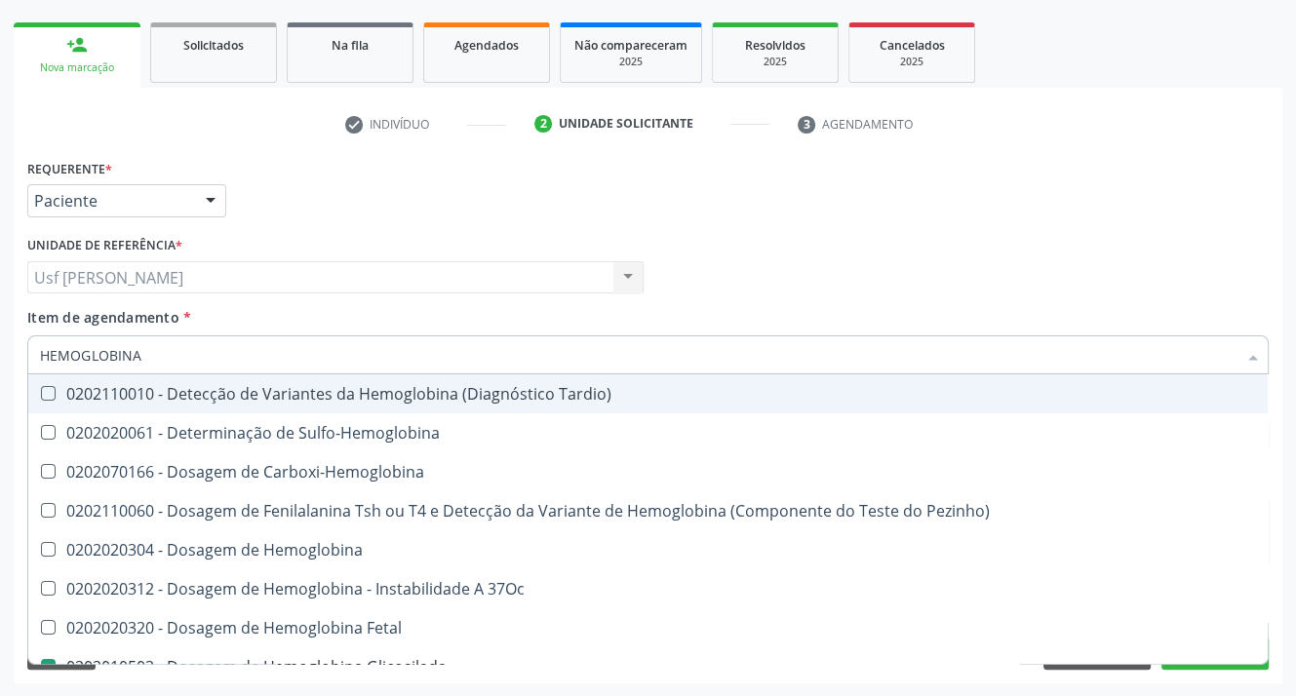
type input "HEMOGLOBIN"
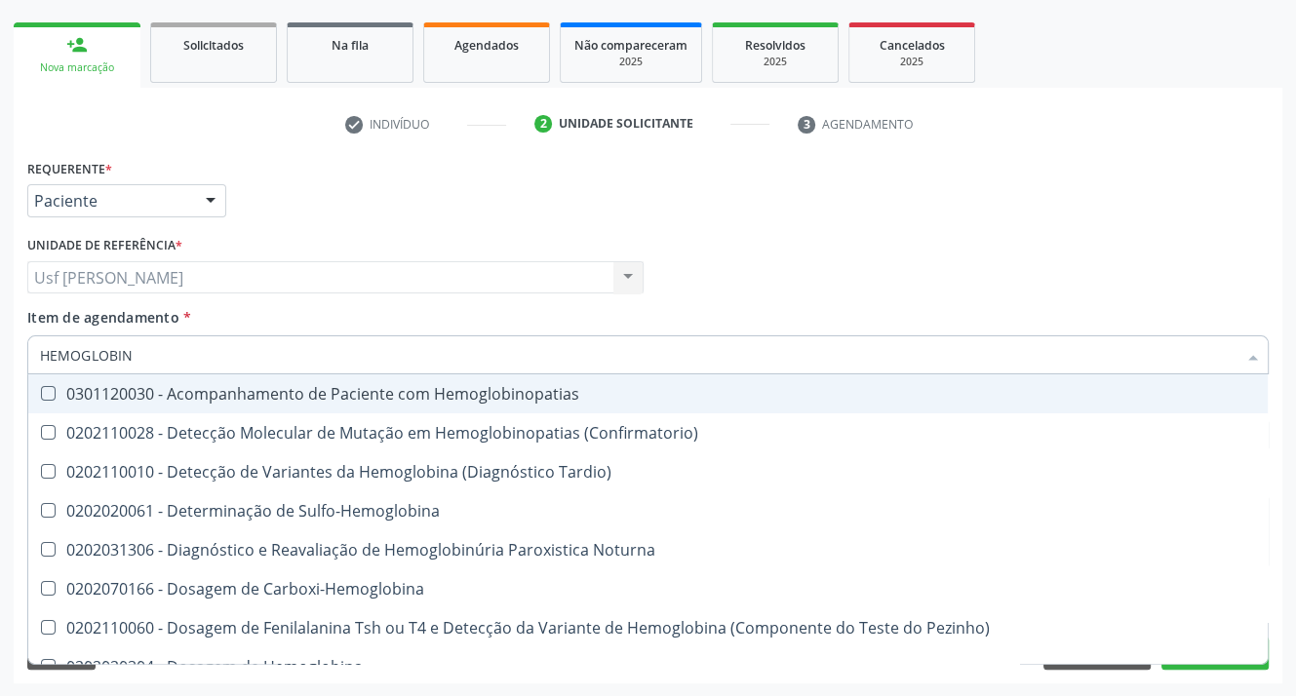
checkbox Hemoglobina "false"
checkbox Glicosilada "true"
type input "HEMO"
checkbox Glicosilada "false"
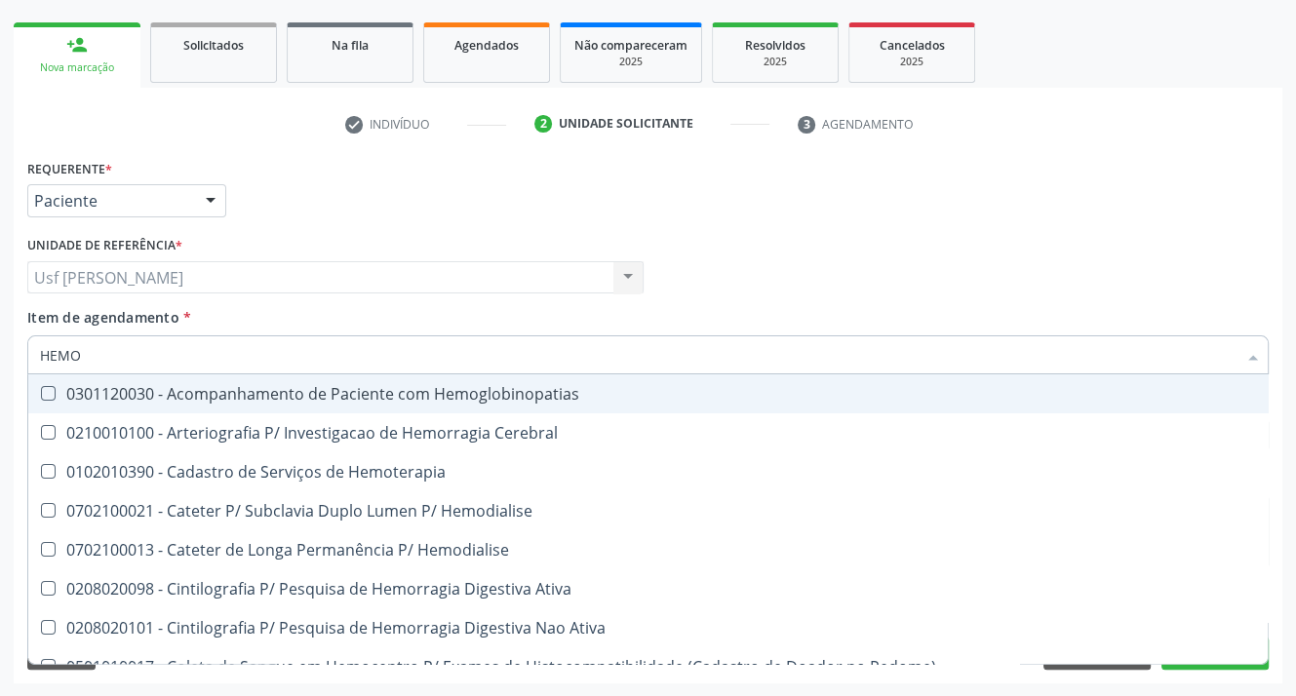
type input "HEM"
checkbox Glicosilada "false"
checkbox Semana\) "true"
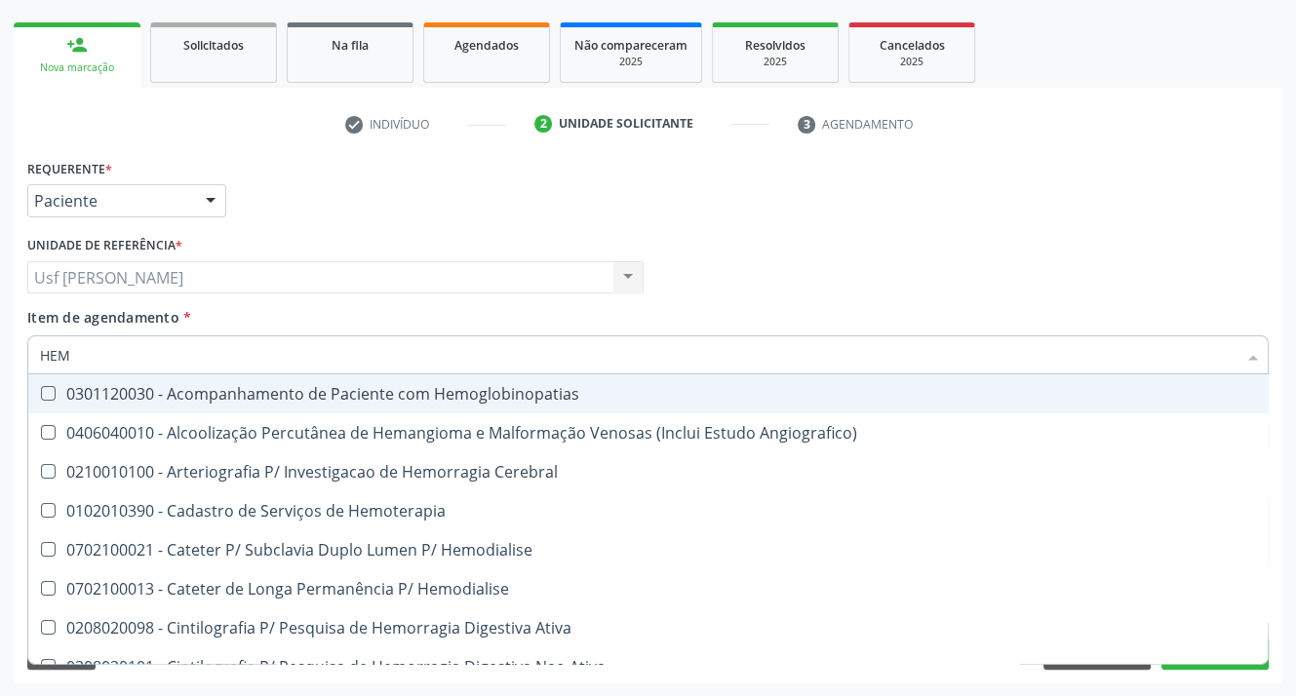
type input "HE"
checkbox Glicosilada "false"
checkbox Hematocrito "true"
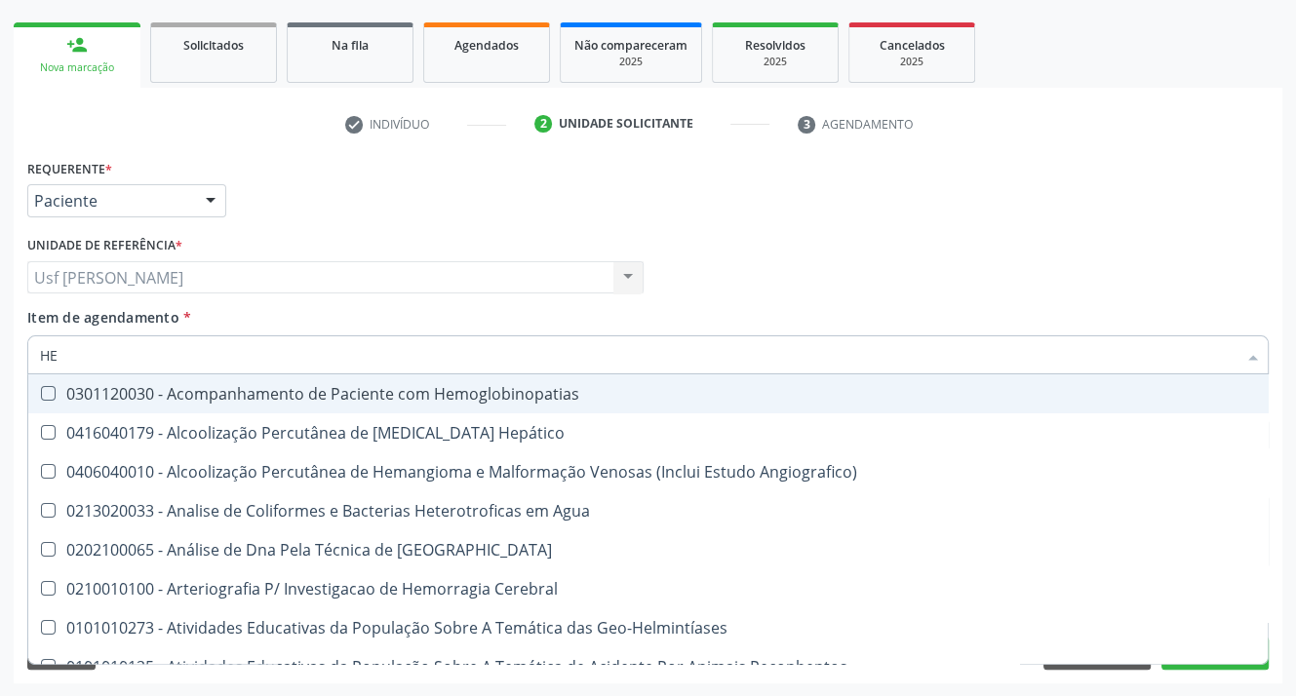
type input "H"
checkbox Glicosilada "false"
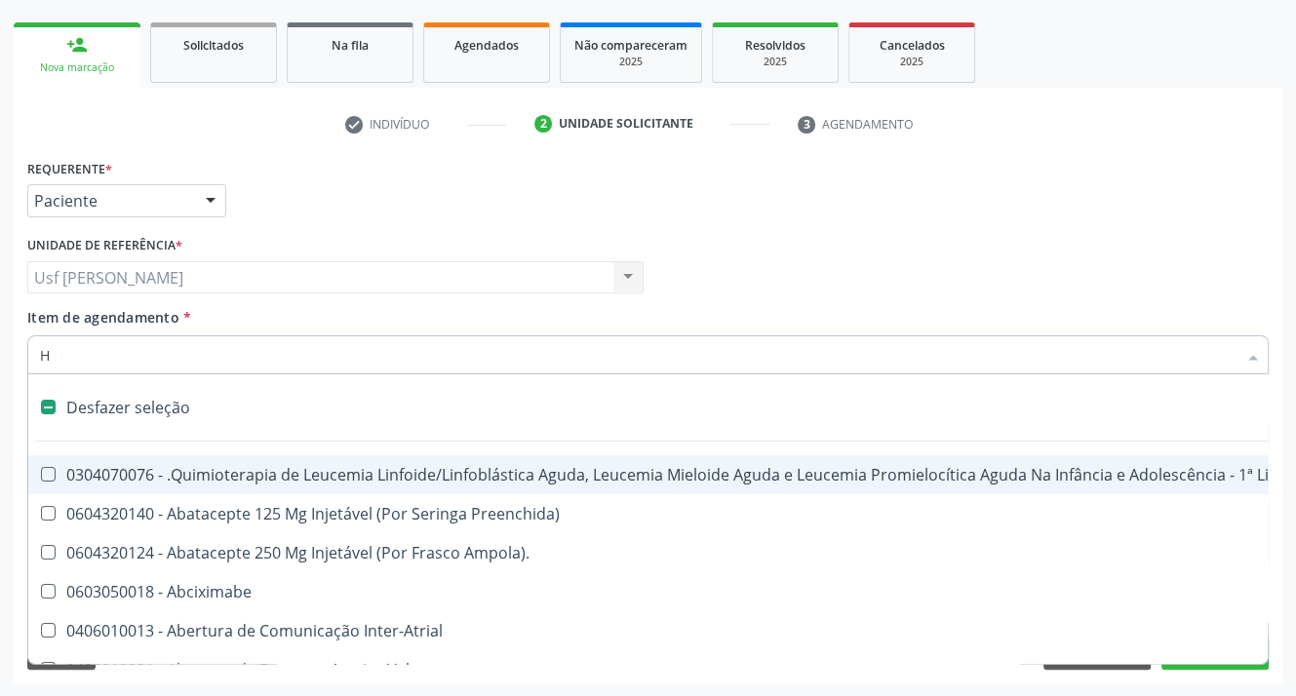
type input "HE"
checkbox Cística "true"
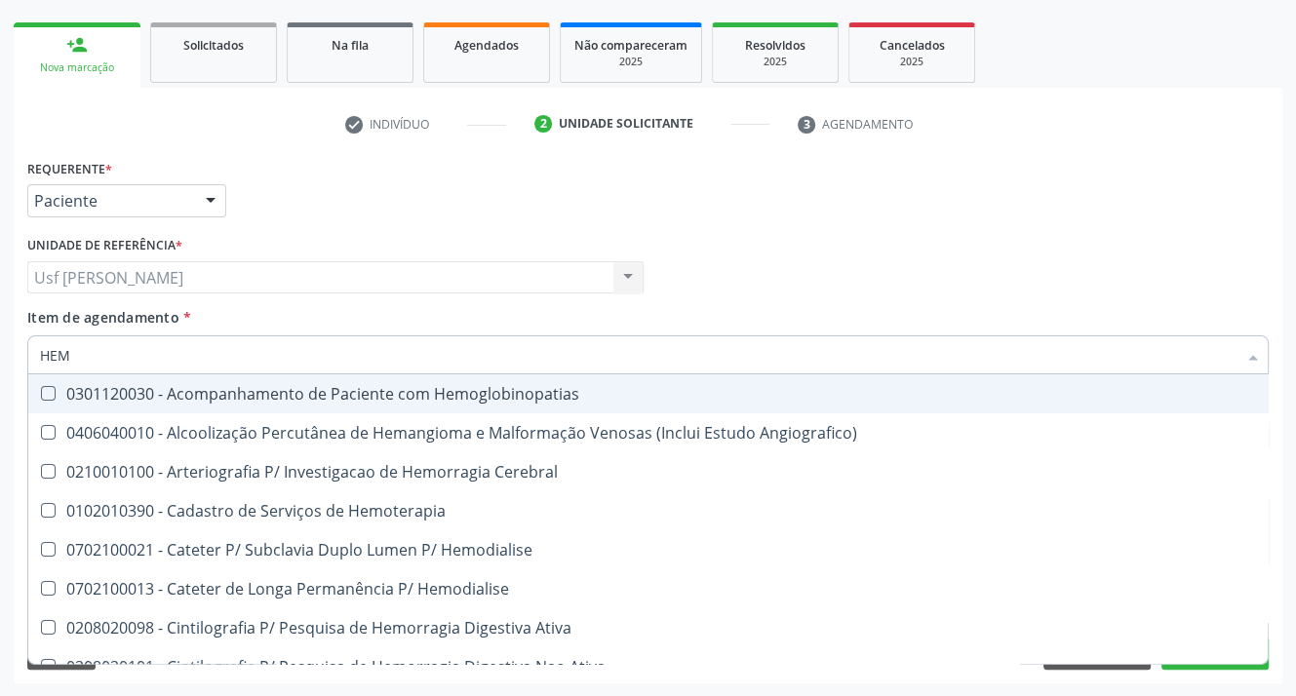
type input "HEMO"
checkbox Hemacias "true"
checkbox Glicosilada "false"
checkbox Hematocrito "false"
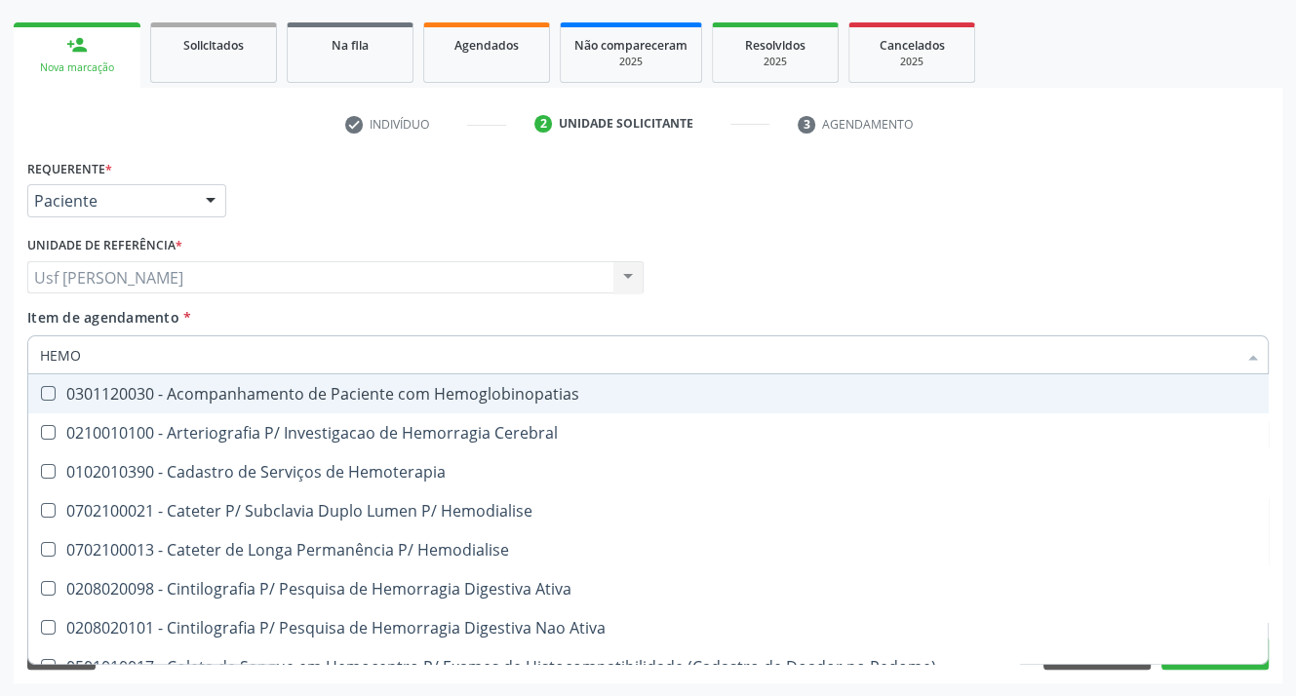
type input "HEMOG"
checkbox Tardio\) "true"
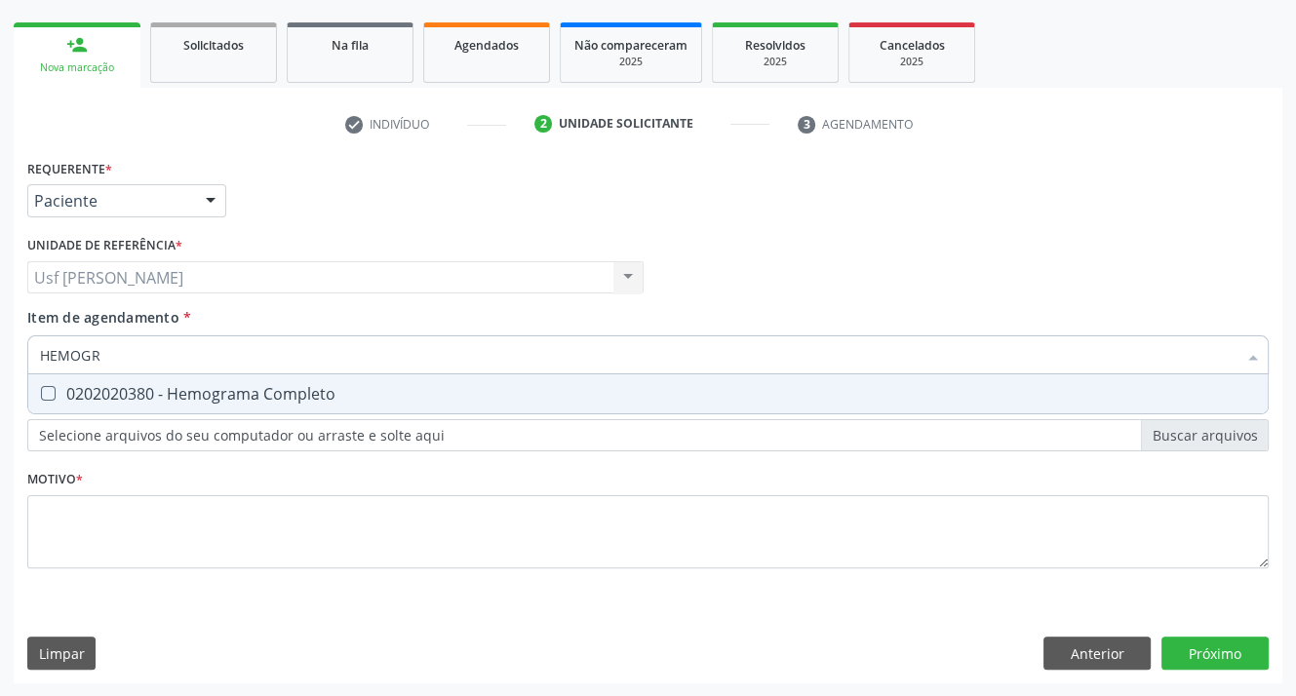
type input "HEMOGRA"
click at [41, 391] on Completo at bounding box center [48, 393] width 15 height 15
click at [40, 391] on Completo "checkbox" at bounding box center [34, 393] width 13 height 13
checkbox Completo "true"
type input "HEMOG"
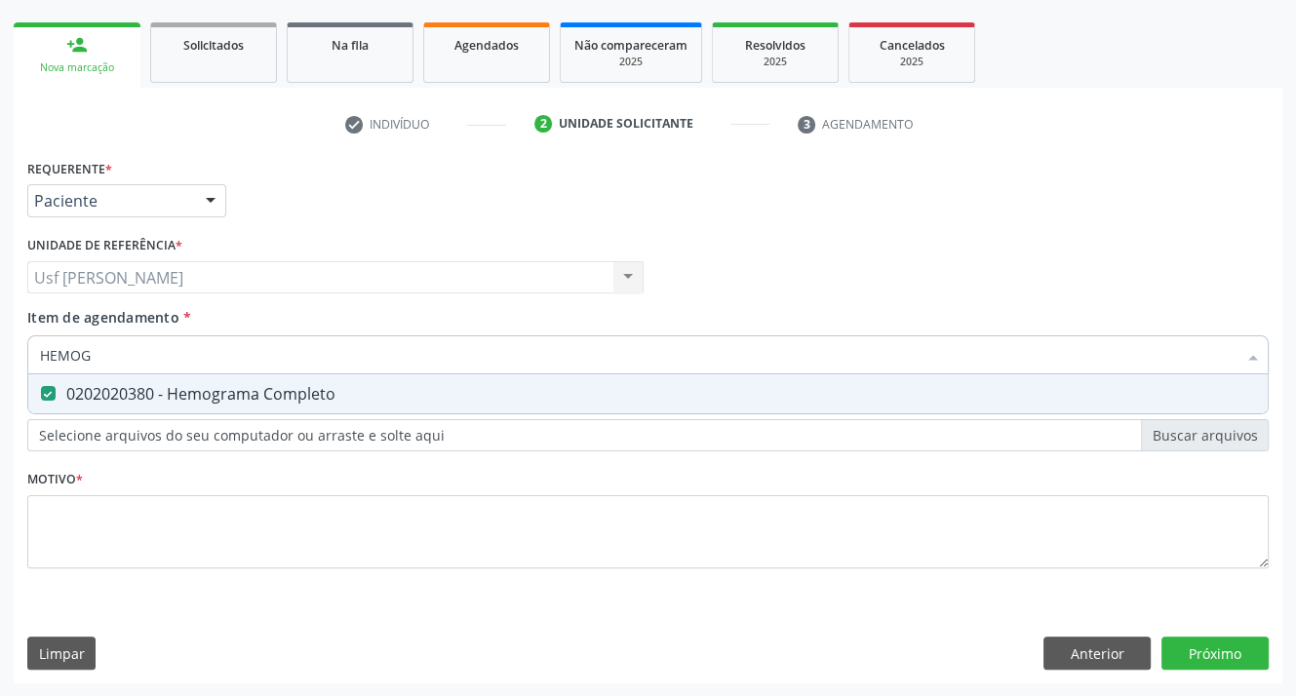
checkbox Completo "false"
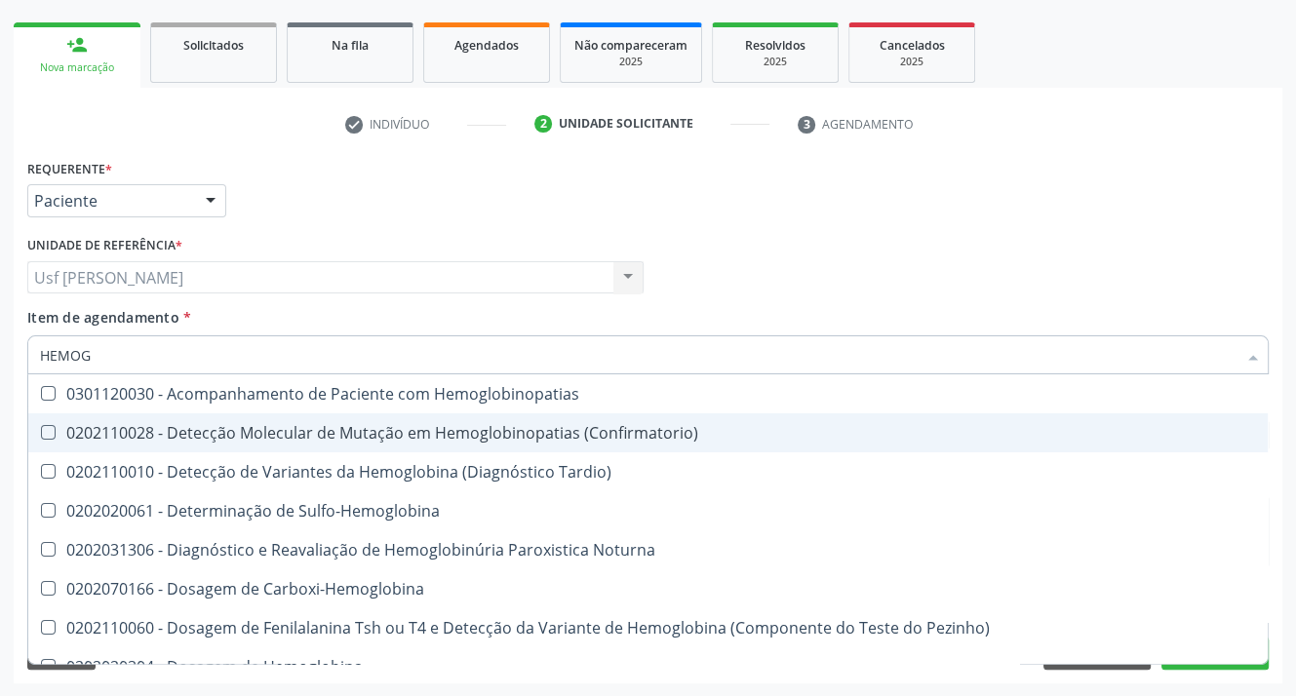
type input "HEMO"
checkbox Glicosilada "false"
checkbox Completo "false"
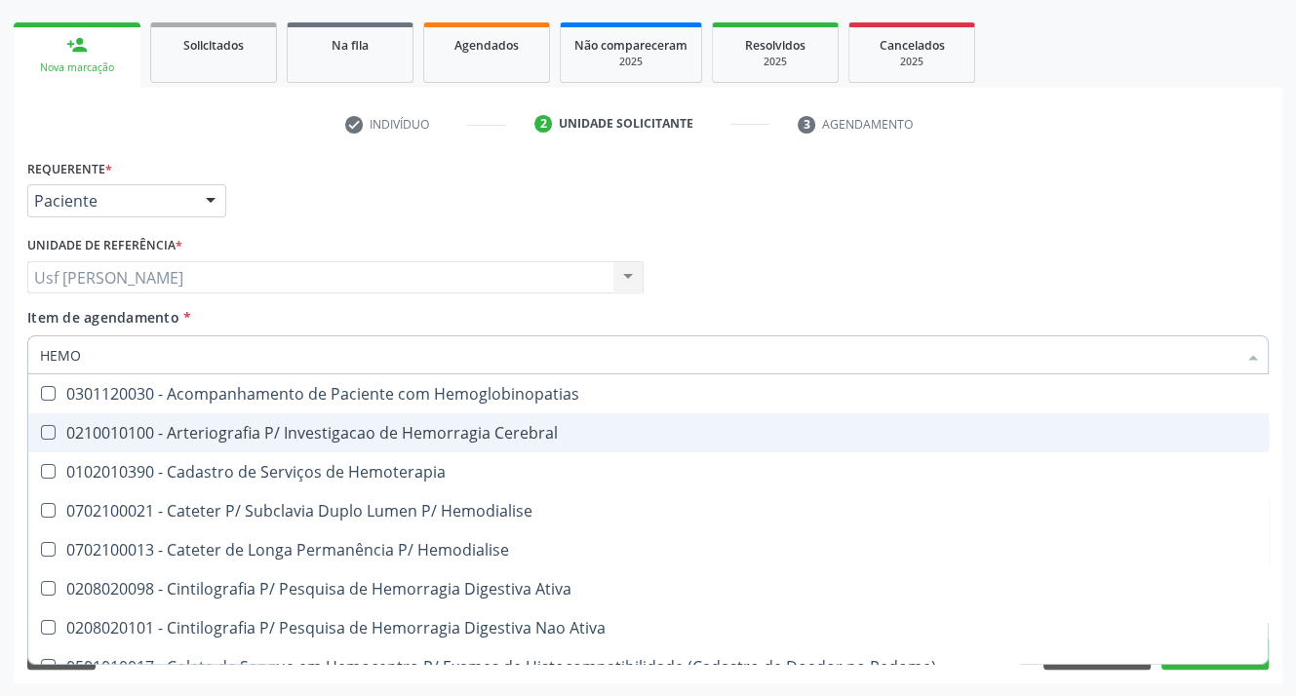
type input "HEM"
checkbox Glicosilada "false"
checkbox Semana\) "true"
checkbox Completo "false"
checkbox Elástica "true"
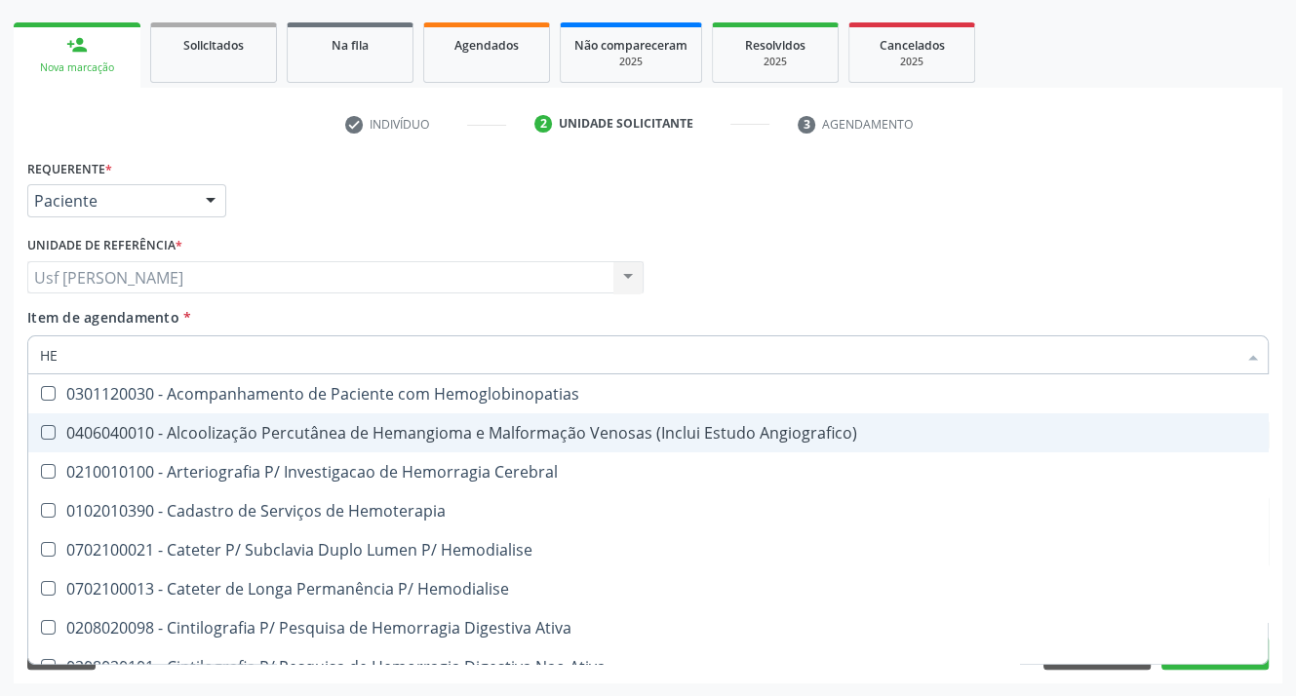
type input "H"
checkbox Glicosilada "false"
checkbox Hematocrito "false"
checkbox Completo "false"
checkbox Orgaos "false"
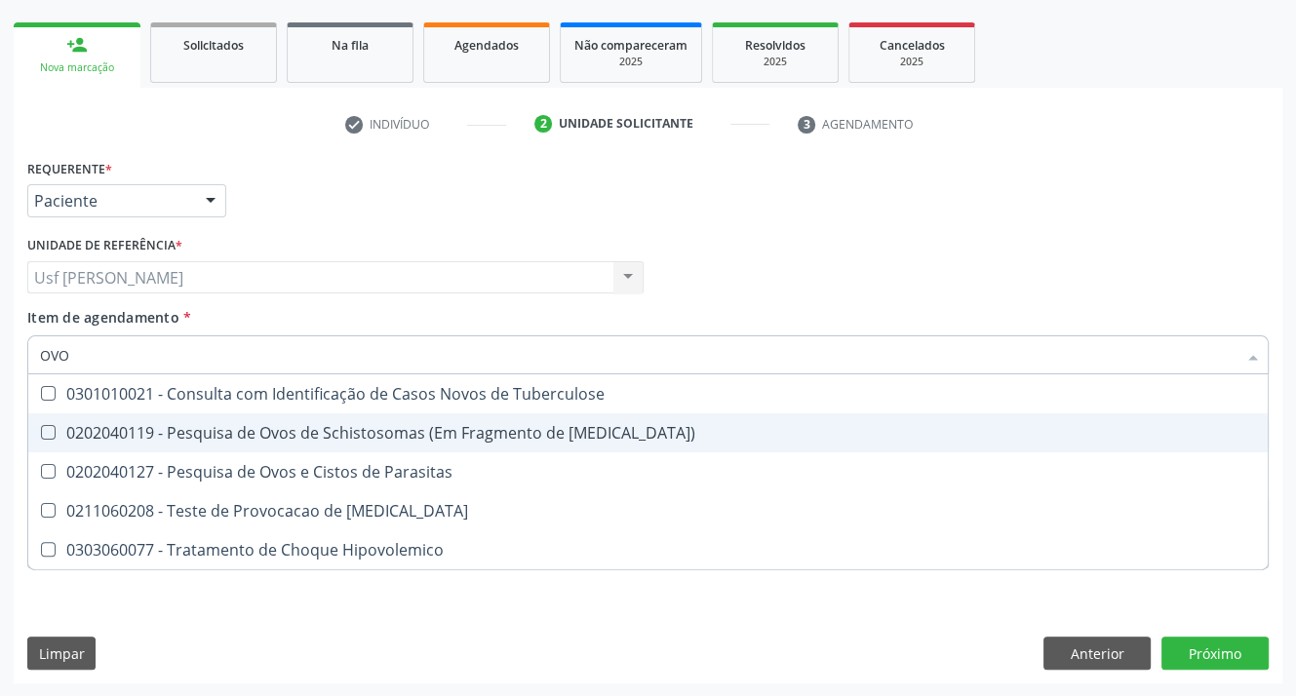
type input "OVOS"
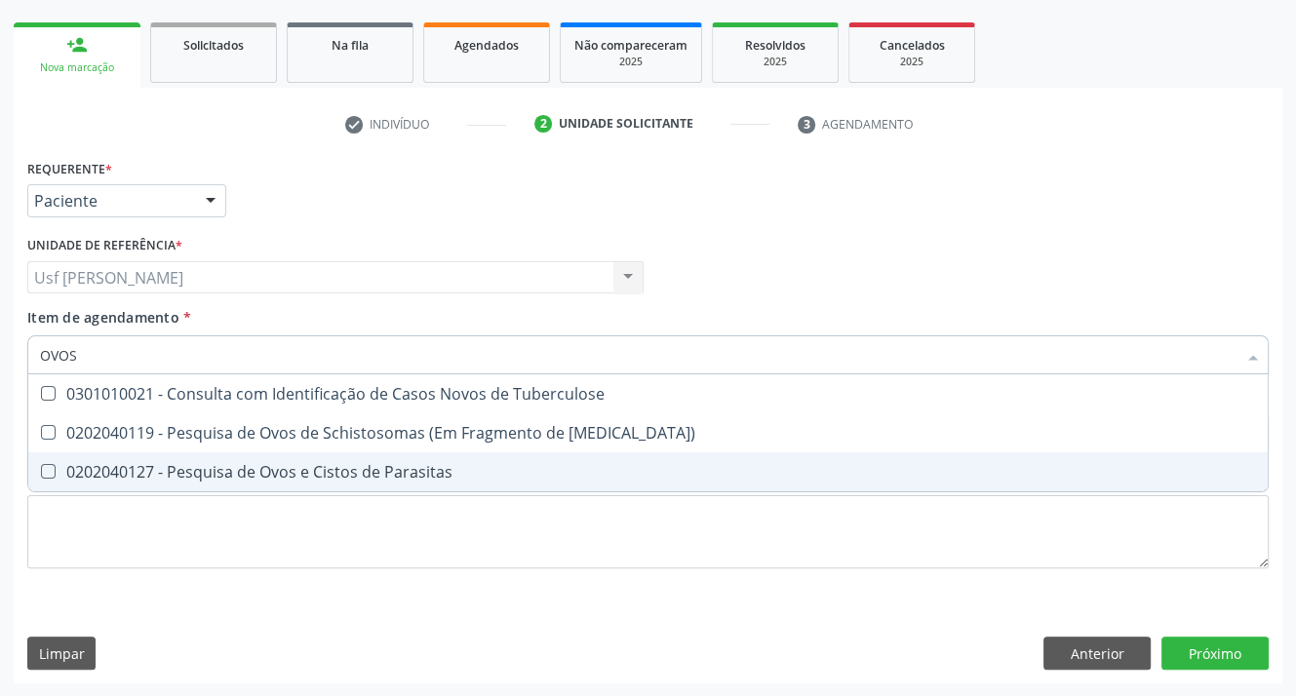
click at [49, 473] on Parasitas at bounding box center [48, 471] width 15 height 15
click at [41, 473] on Parasitas "checkbox" at bounding box center [34, 471] width 13 height 13
checkbox Parasitas "true"
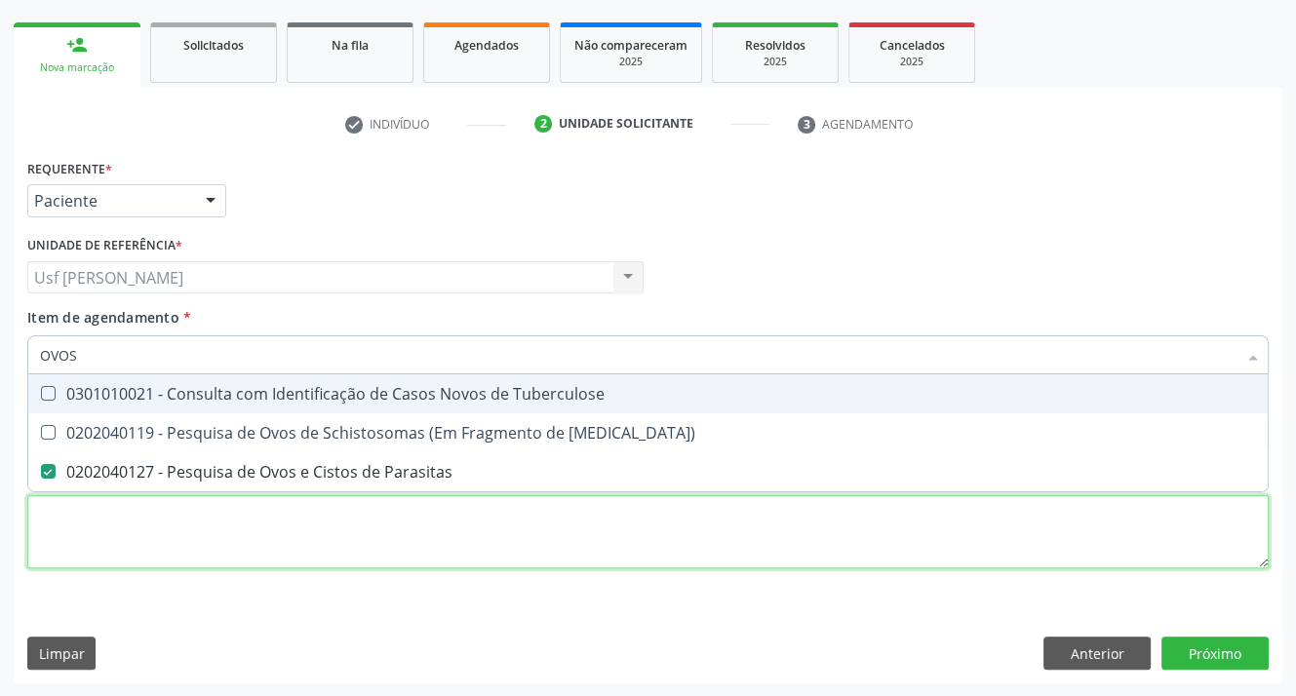
click at [164, 549] on div "Requerente * Paciente Profissional de Saúde Paciente Nenhum resultado encontrad…" at bounding box center [648, 375] width 1242 height 442
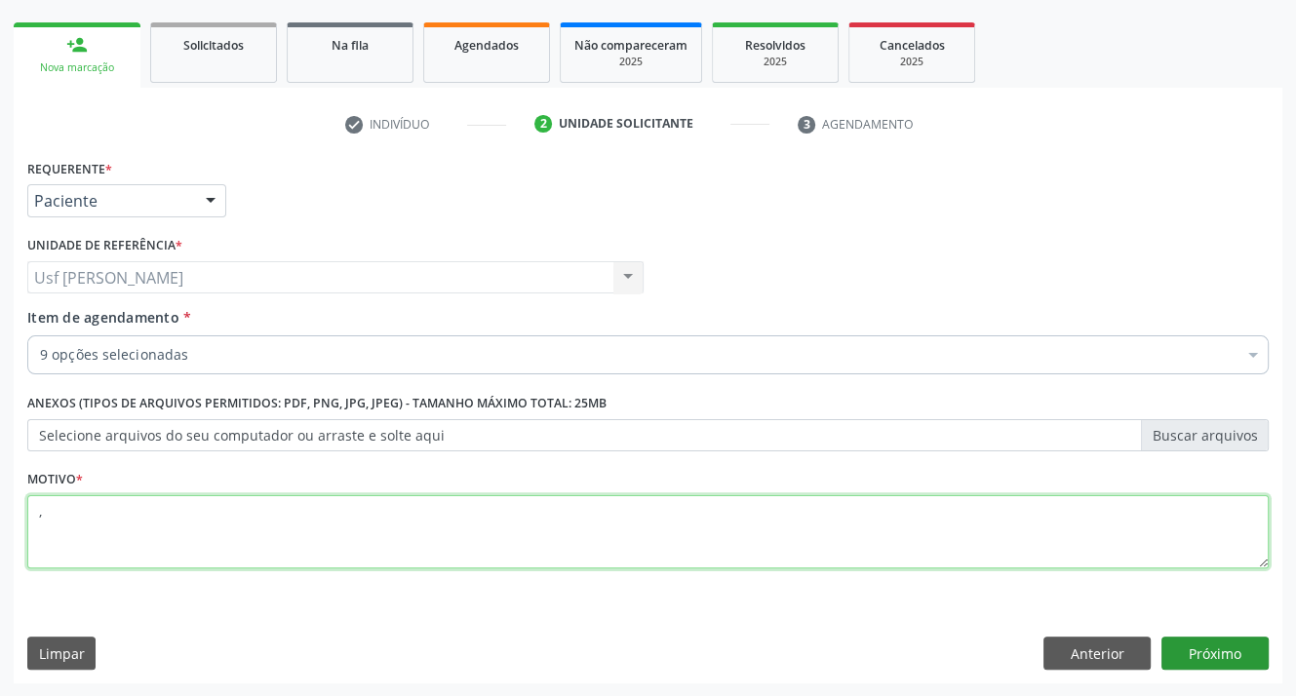
type textarea ","
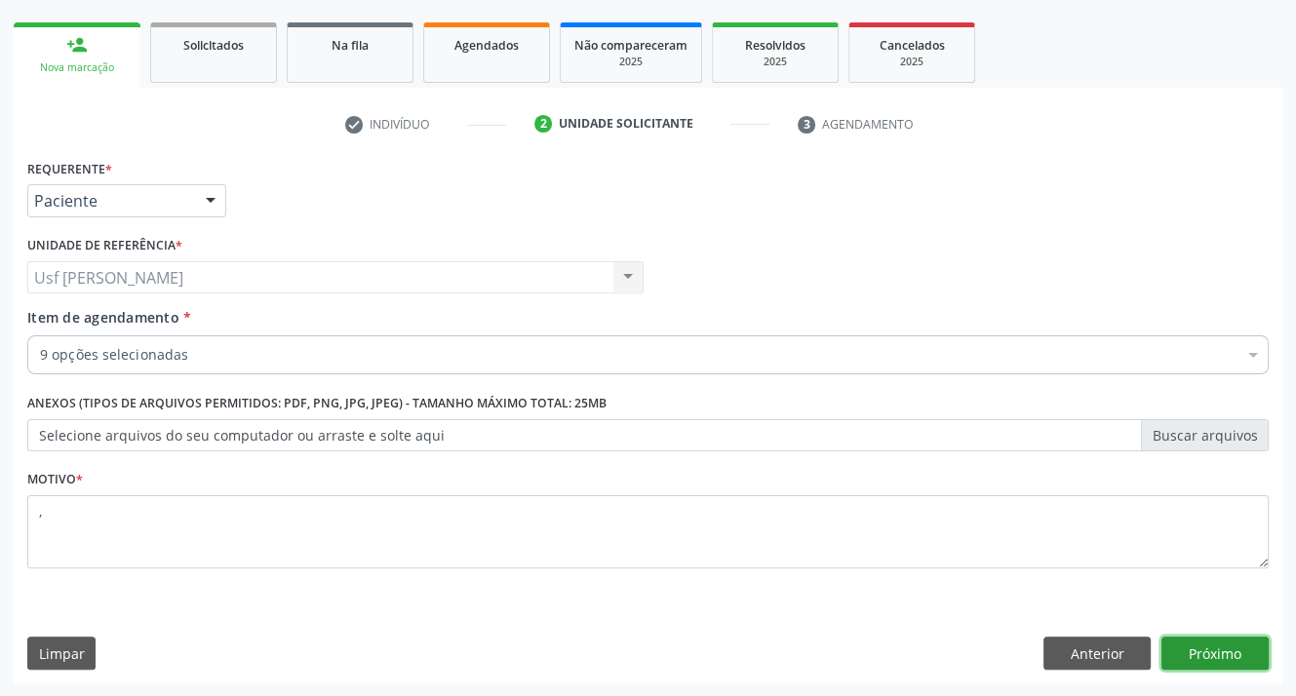
click at [1197, 655] on button "Próximo" at bounding box center [1215, 653] width 107 height 33
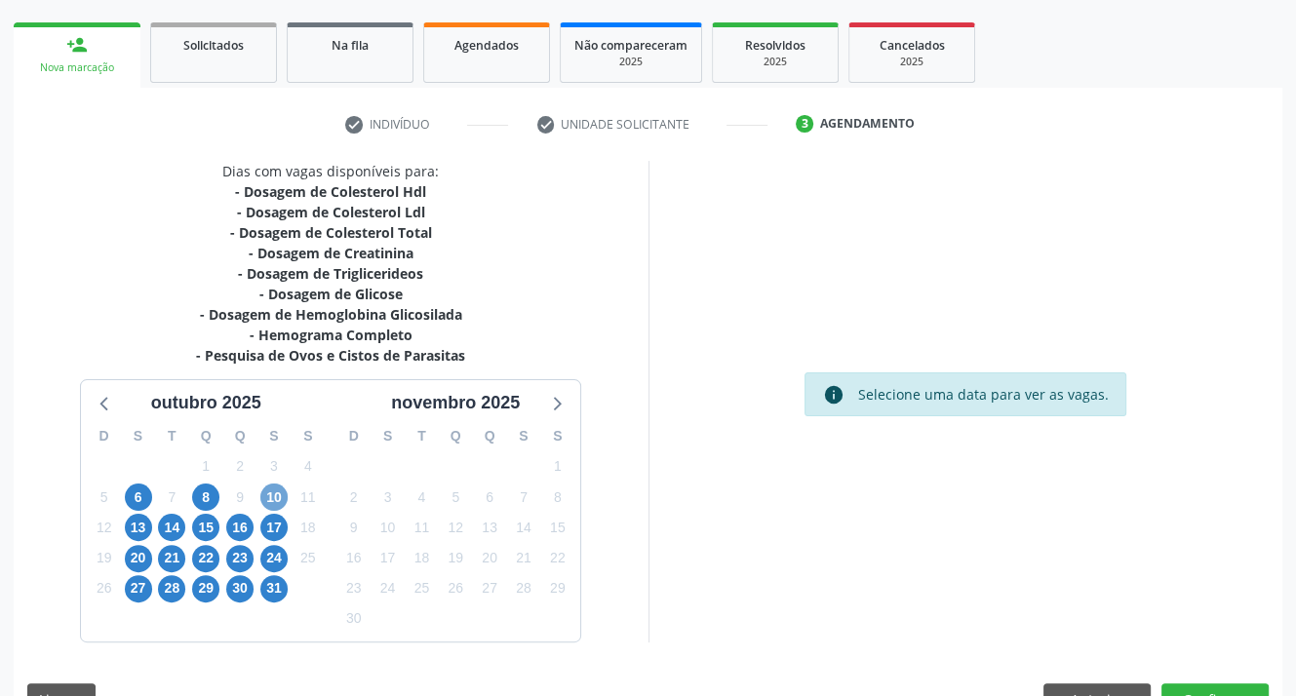
click at [274, 496] on span "10" at bounding box center [273, 497] width 27 height 27
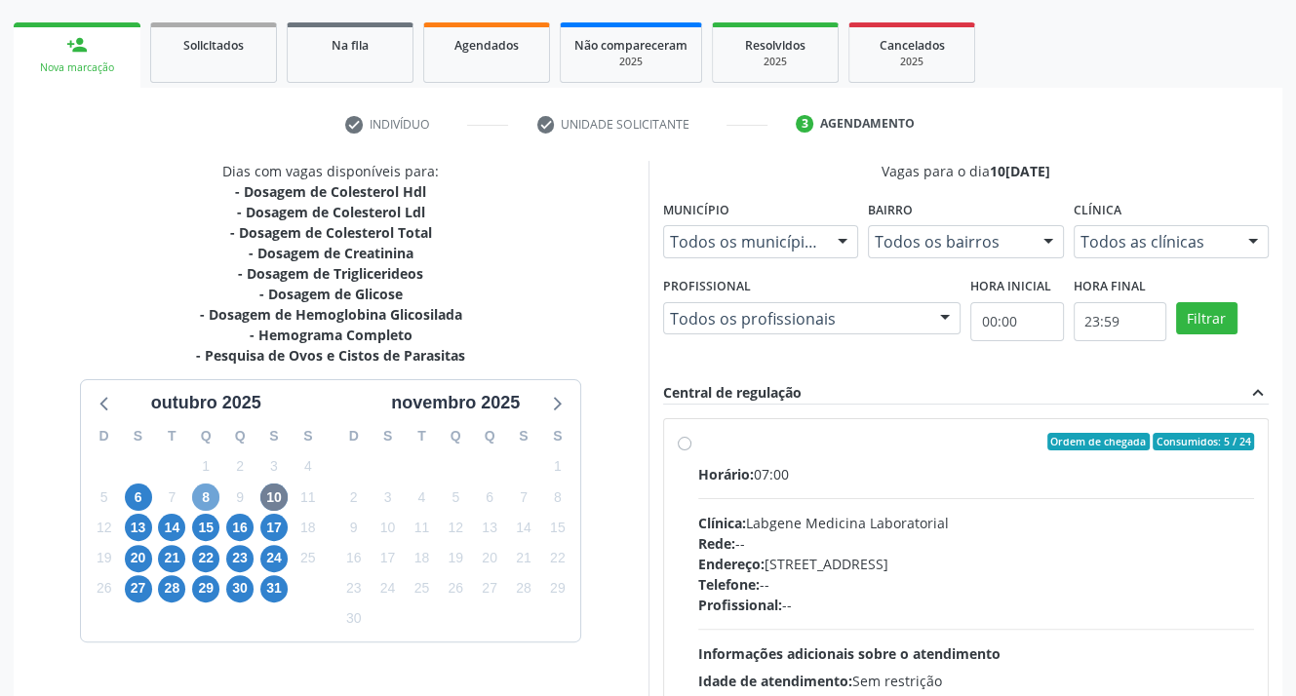
click at [210, 493] on span "8" at bounding box center [205, 497] width 27 height 27
click at [141, 527] on span "13" at bounding box center [138, 527] width 27 height 27
click at [165, 517] on span "14" at bounding box center [171, 527] width 27 height 27
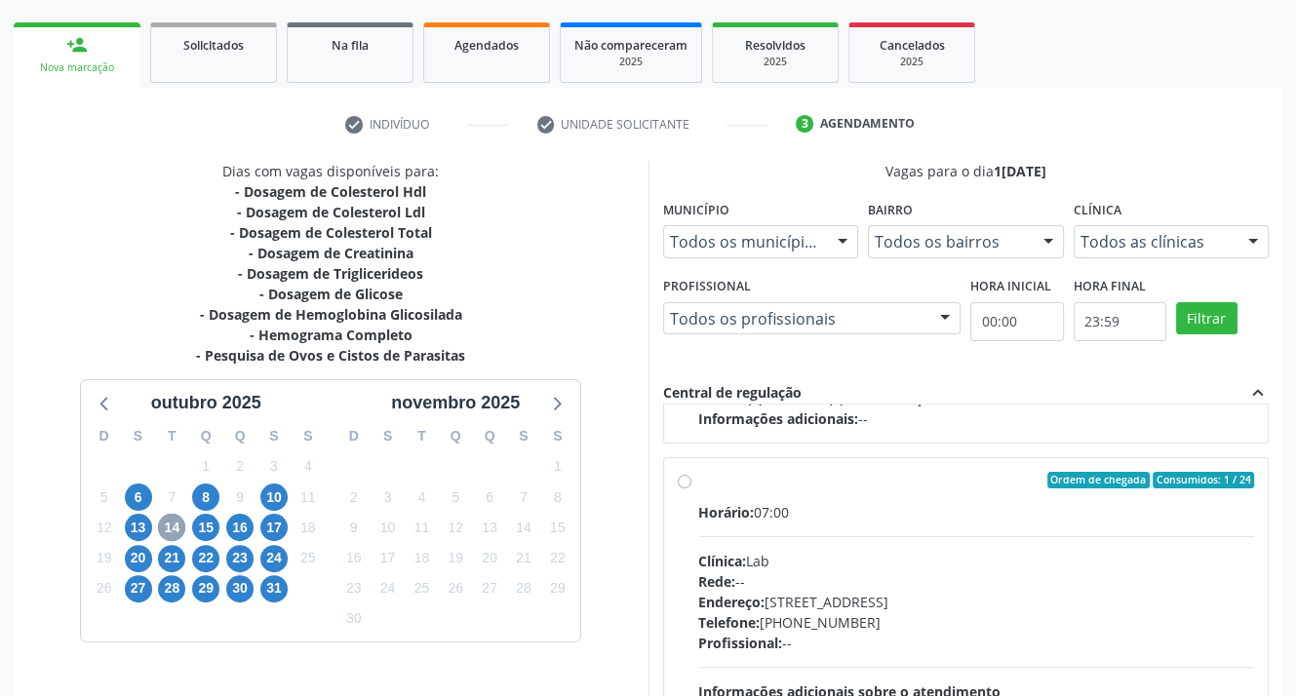
scroll to position [987, 0]
click at [698, 477] on label "Ordem de chegada Consumidos: 1 / 24 Horário: 07:00 Clínica: Lab Rede: -- Endere…" at bounding box center [976, 621] width 557 height 299
click at [683, 477] on input "Ordem de chegada Consumidos: 1 / 24 Horário: 07:00 Clínica: Lab Rede: -- Endere…" at bounding box center [685, 481] width 14 height 18
radio input "true"
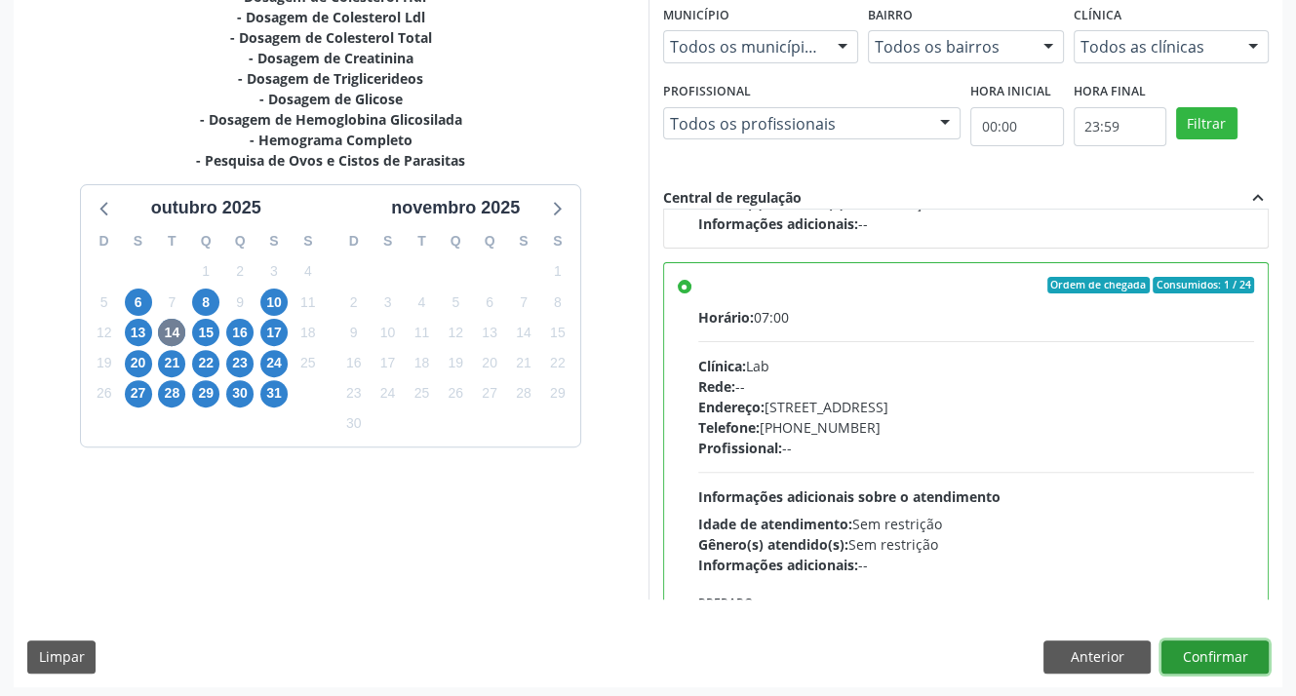
click at [1208, 659] on button "Confirmar" at bounding box center [1215, 657] width 107 height 33
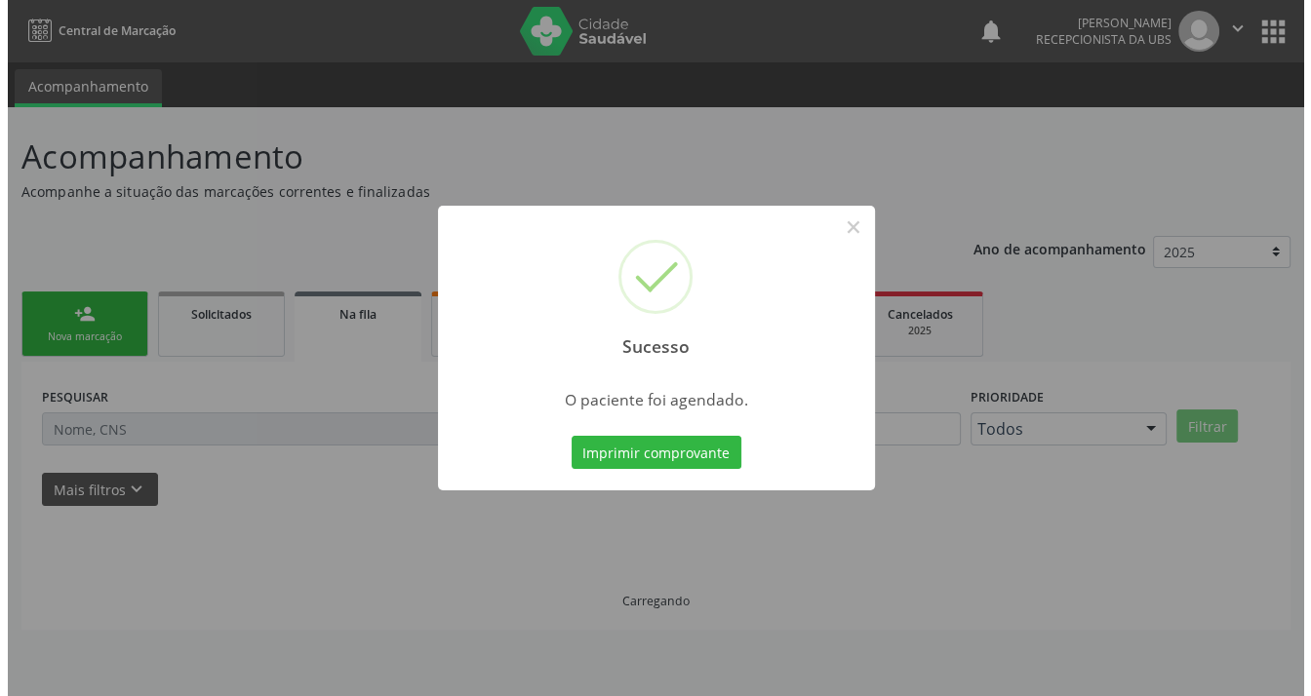
scroll to position [0, 0]
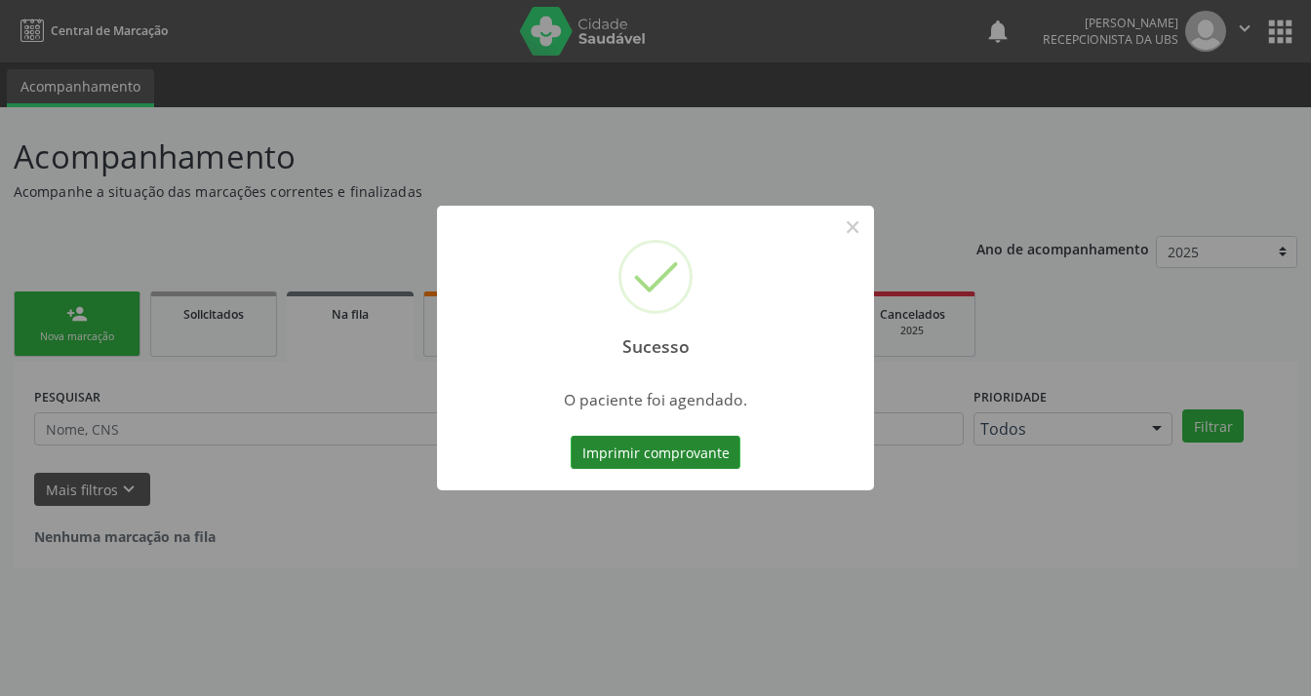
click at [637, 450] on button "Imprimir comprovante" at bounding box center [656, 452] width 170 height 33
